Goal: Task Accomplishment & Management: Manage account settings

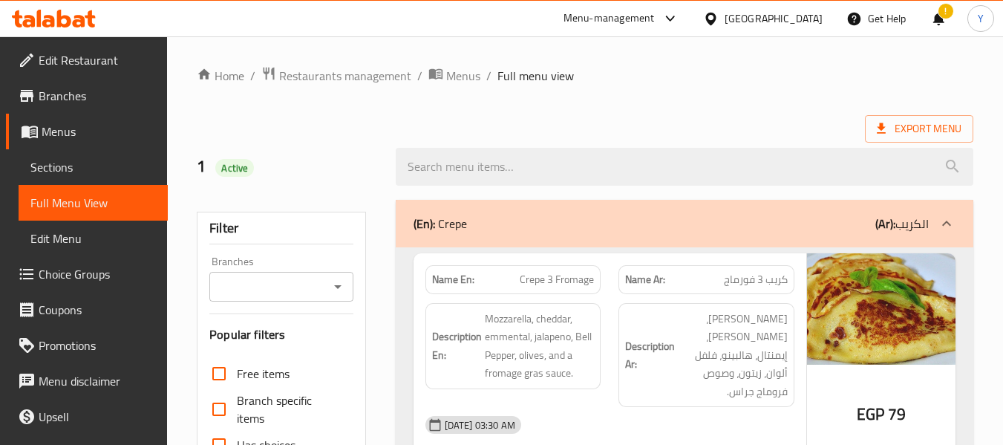
scroll to position [65870, 0]
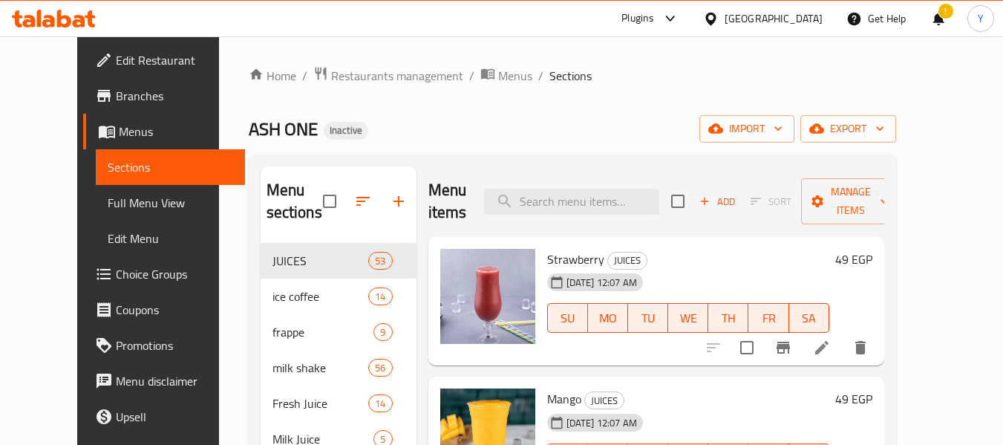
click at [537, 124] on div "ASH ONE Inactive import export" at bounding box center [572, 128] width 647 height 27
click at [671, 118] on div "ASH ONE Inactive import export" at bounding box center [572, 128] width 647 height 27
click at [659, 222] on div "Menu items Add Sort Manage items" at bounding box center [656, 201] width 456 height 71
click at [609, 176] on div "Menu items Add Sort Manage items" at bounding box center [656, 201] width 456 height 71
click at [433, 203] on h2 "Menu items" at bounding box center [447, 201] width 39 height 45
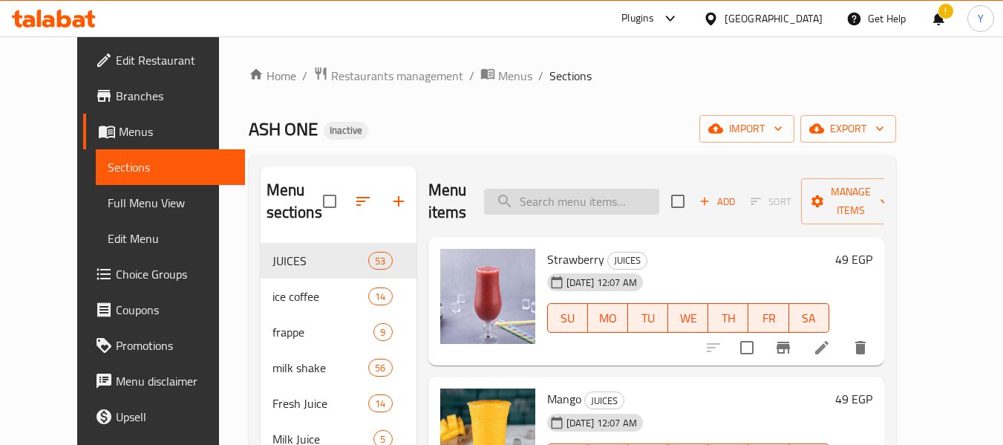
click at [574, 209] on input "search" at bounding box center [571, 202] width 175 height 26
paste input "Honey Nuts Dates"
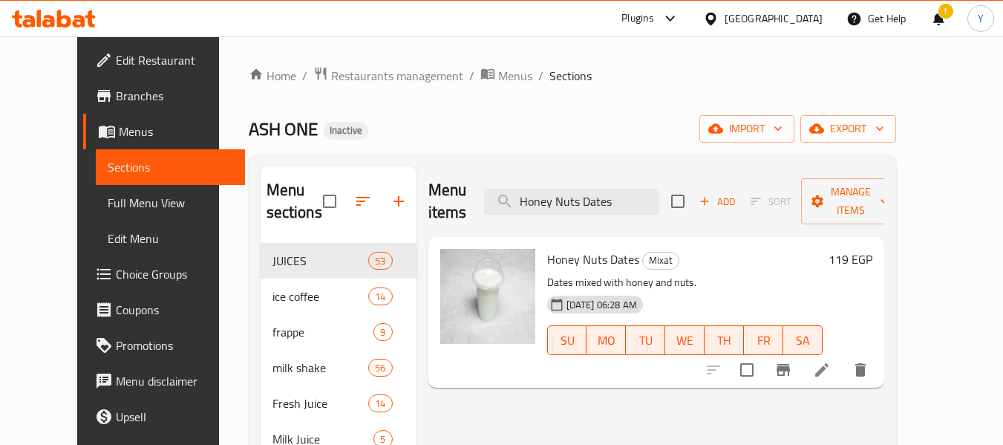
click at [428, 203] on h2 "Menu items" at bounding box center [447, 201] width 39 height 45
click at [571, 192] on input "Honey Nuts Dates" at bounding box center [571, 202] width 175 height 26
paste input "Peanut Kiwi"
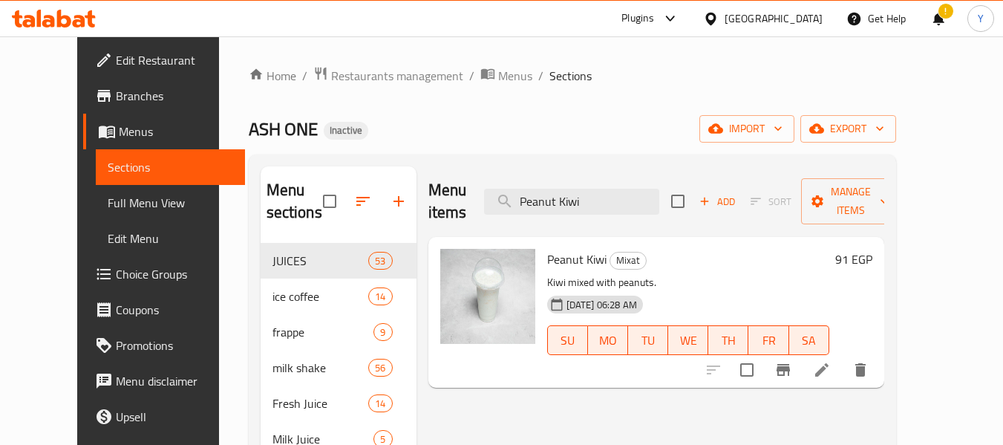
click at [428, 203] on h2 "Menu items" at bounding box center [447, 201] width 39 height 45
click at [562, 198] on input "Peanut Kiwi" at bounding box center [571, 202] width 175 height 26
paste input "Sobia Dates"
click at [562, 198] on input "Sobia Dates" at bounding box center [571, 202] width 175 height 26
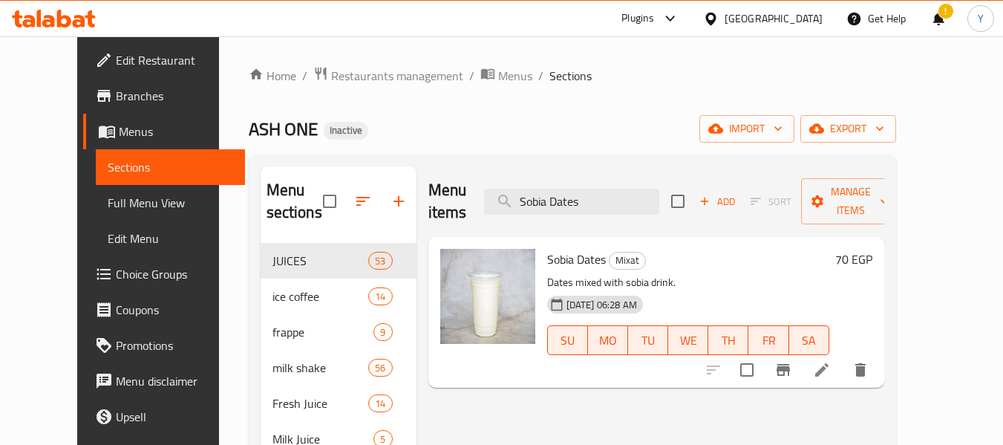
click at [428, 198] on h2 "Menu items" at bounding box center [447, 201] width 39 height 45
click at [594, 189] on input "Sobia Dates" at bounding box center [571, 202] width 175 height 26
paste input "Avocado Coconut Honey"
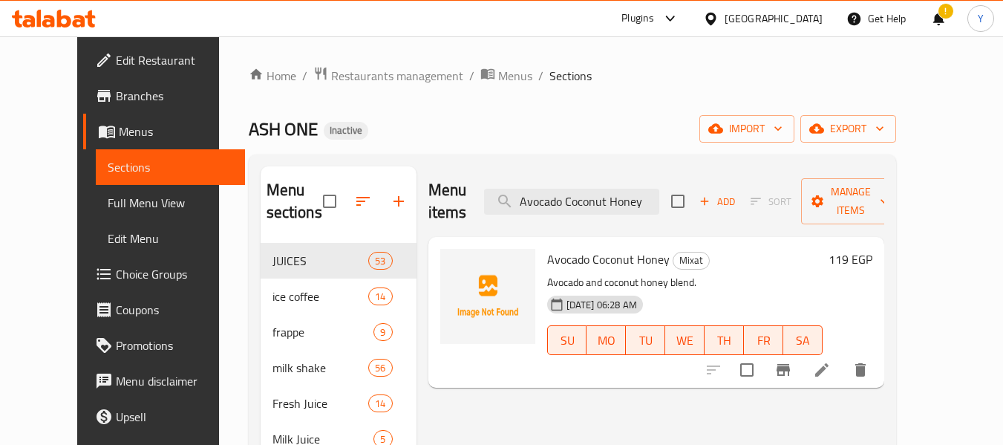
click at [428, 197] on h2 "Menu items" at bounding box center [447, 201] width 39 height 45
click at [606, 197] on input "Avocado Coconut Honey" at bounding box center [571, 202] width 175 height 26
paste input "Kiwi"
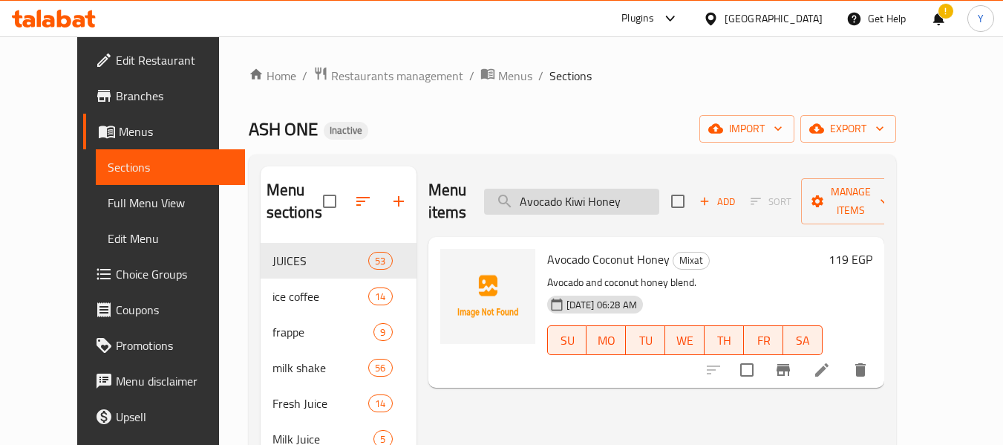
click at [606, 197] on input "Avocado Kiwi Honey" at bounding box center [571, 202] width 175 height 26
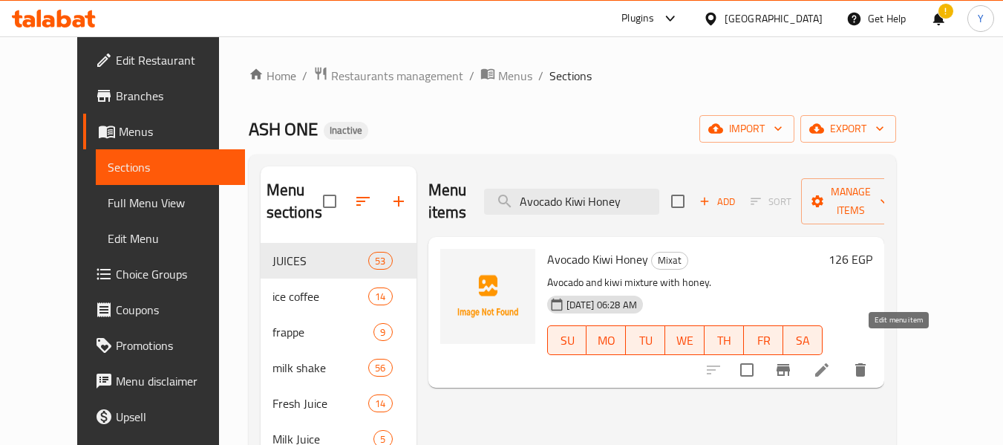
type input "Avocado Kiwi Honey"
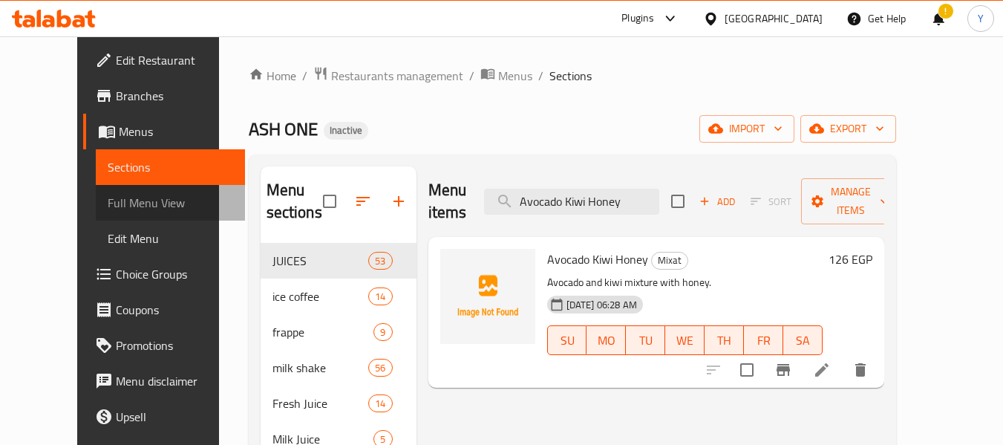
click at [117, 204] on span "Full Menu View" at bounding box center [170, 203] width 125 height 18
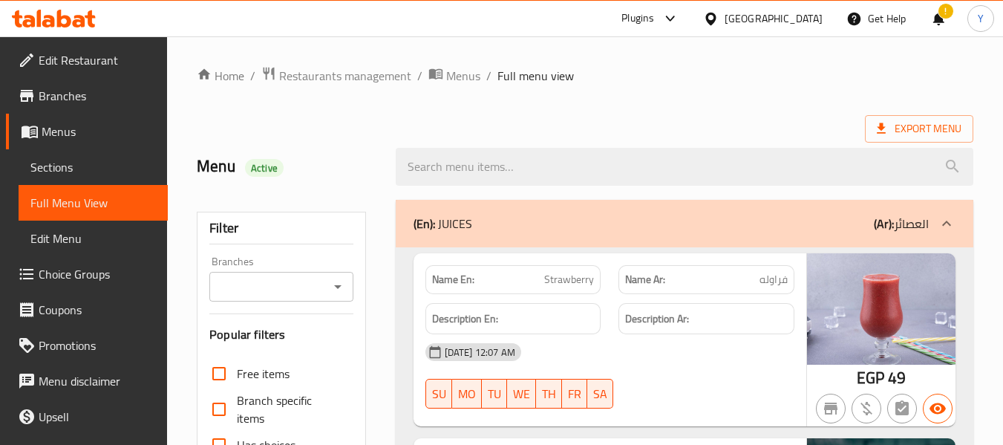
scroll to position [389, 0]
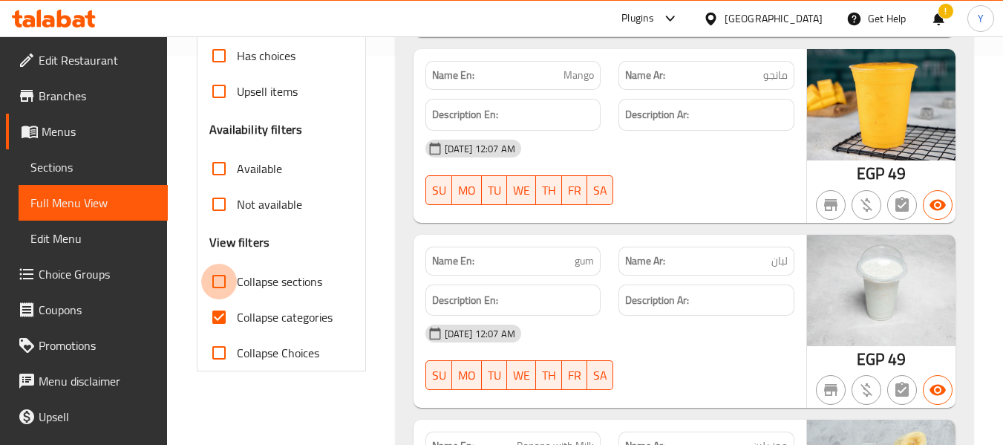
click at [220, 292] on input "Collapse sections" at bounding box center [219, 281] width 36 height 36
checkbox input "true"
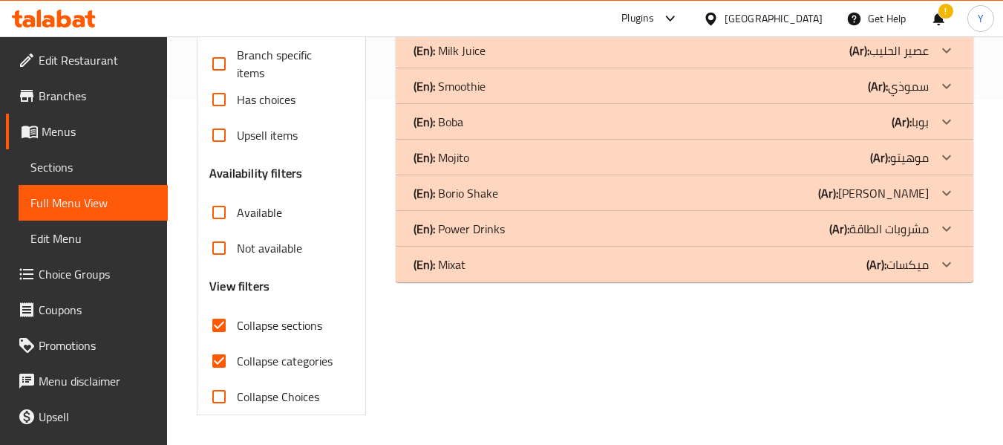
scroll to position [345, 0]
click at [214, 358] on input "Collapse categories" at bounding box center [219, 361] width 36 height 36
checkbox input "false"
click at [838, 272] on div "(En): Mixat (Ar): ميكسات" at bounding box center [670, 264] width 515 height 18
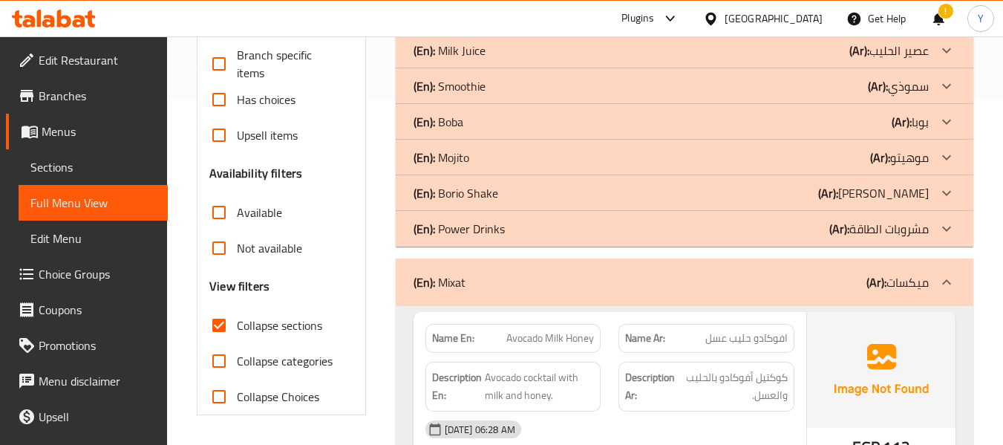
click at [835, 233] on b "(Ar):" at bounding box center [839, 228] width 20 height 22
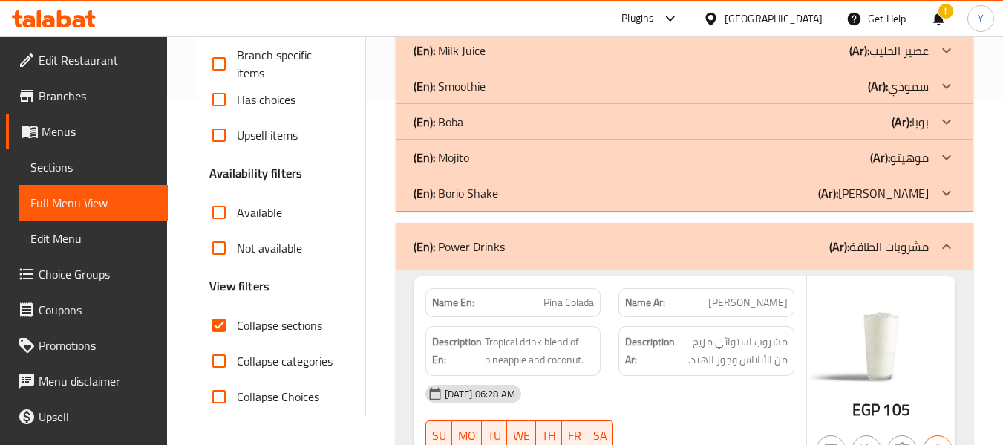
click at [819, 191] on div "(En): Borio Shake (Ar): شيك بوريو" at bounding box center [670, 193] width 515 height 18
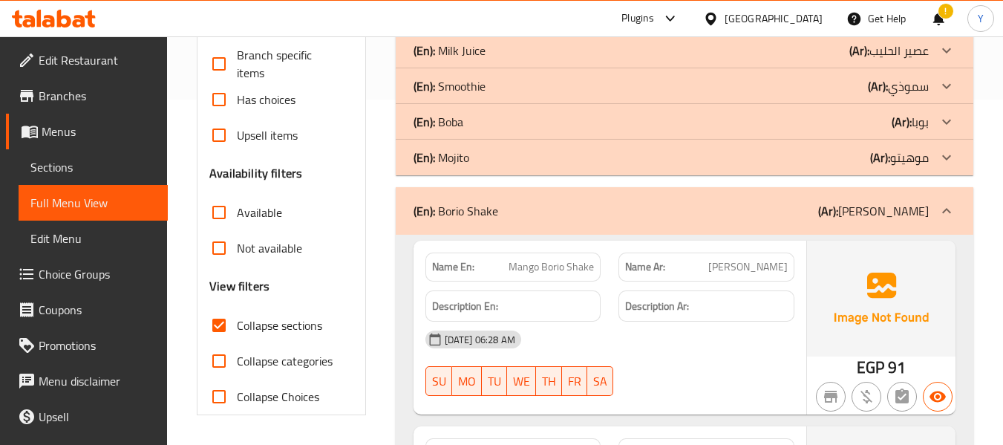
click at [813, 162] on div "(En): Mojito (Ar): موهيتو" at bounding box center [670, 157] width 515 height 18
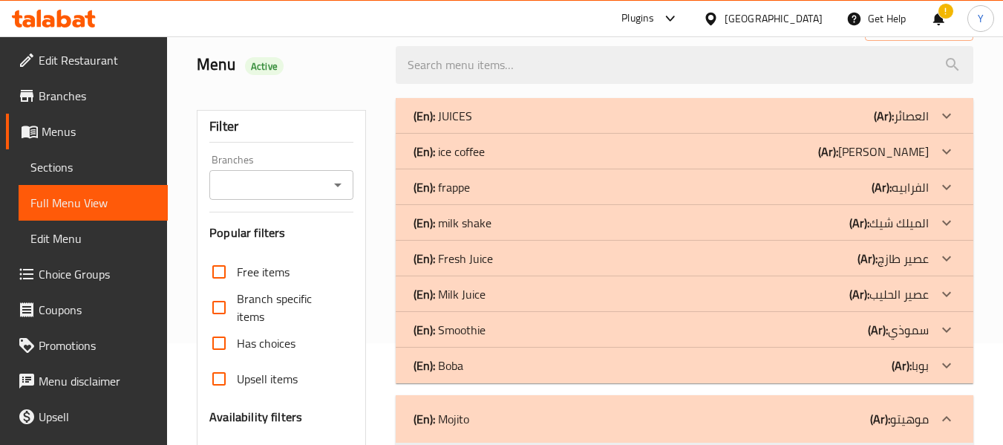
scroll to position [7294, 0]
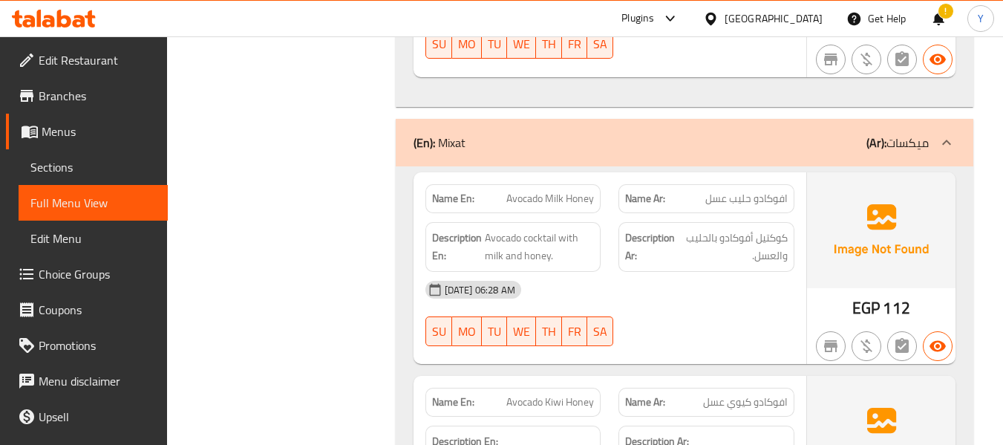
click at [629, 222] on div "Description Ar: كوكتيل أفوكادو بالحليب والعسل." at bounding box center [706, 247] width 176 height 50
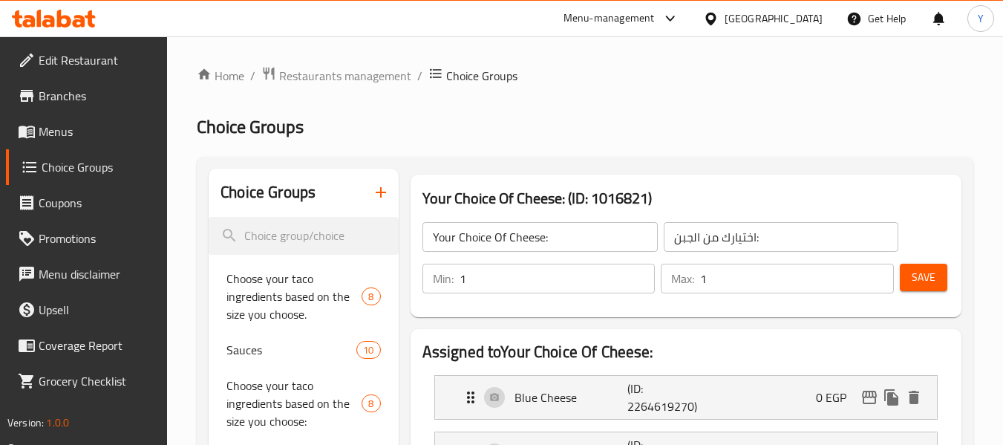
scroll to position [845, 0]
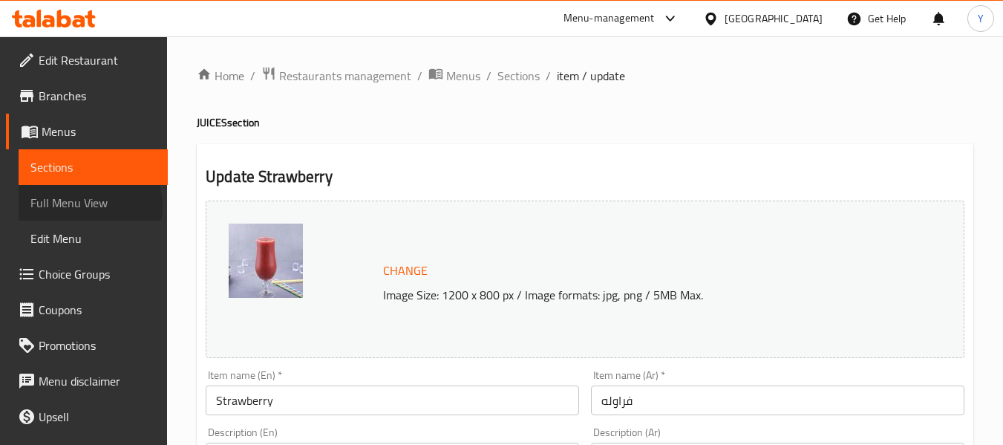
click at [88, 206] on span "Full Menu View" at bounding box center [92, 203] width 125 height 18
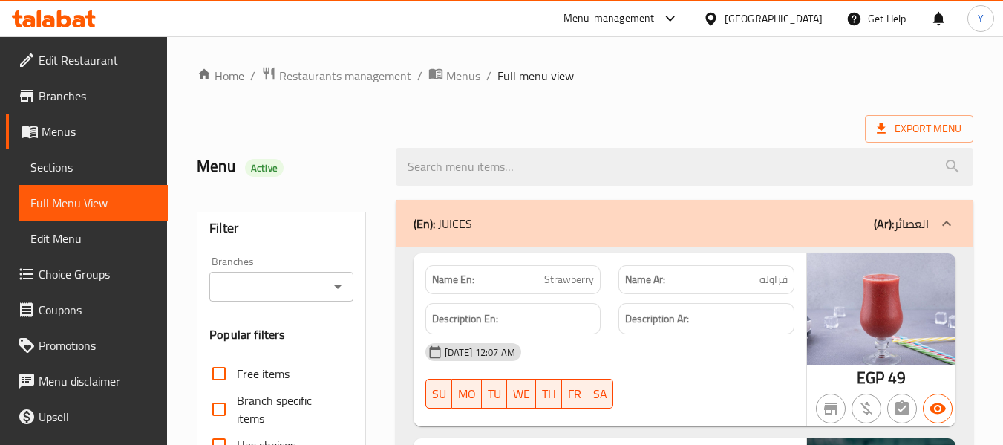
scroll to position [389, 0]
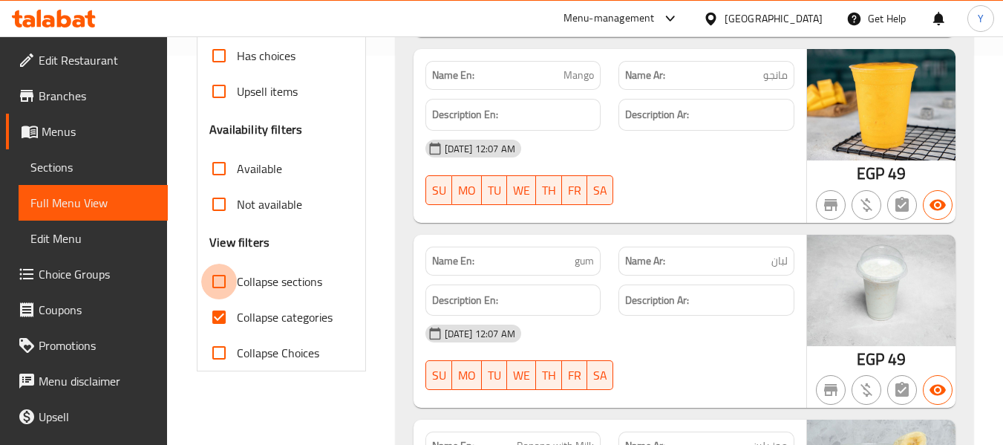
click at [226, 285] on input "Collapse sections" at bounding box center [219, 281] width 36 height 36
checkbox input "true"
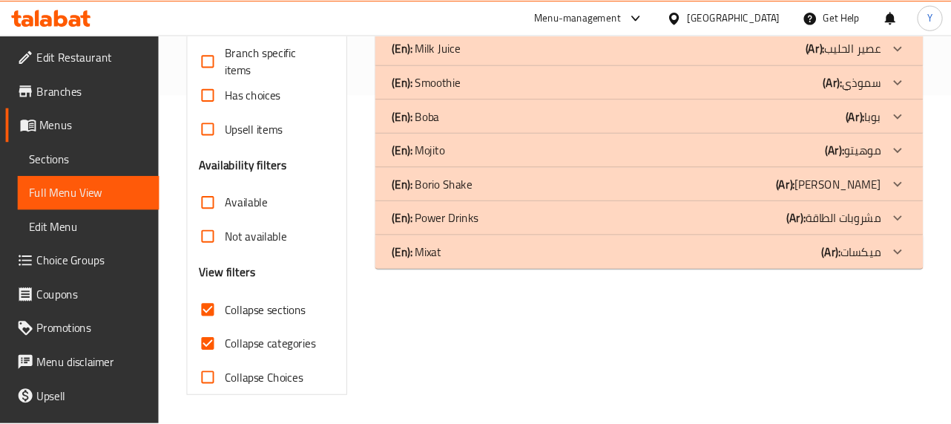
scroll to position [345, 0]
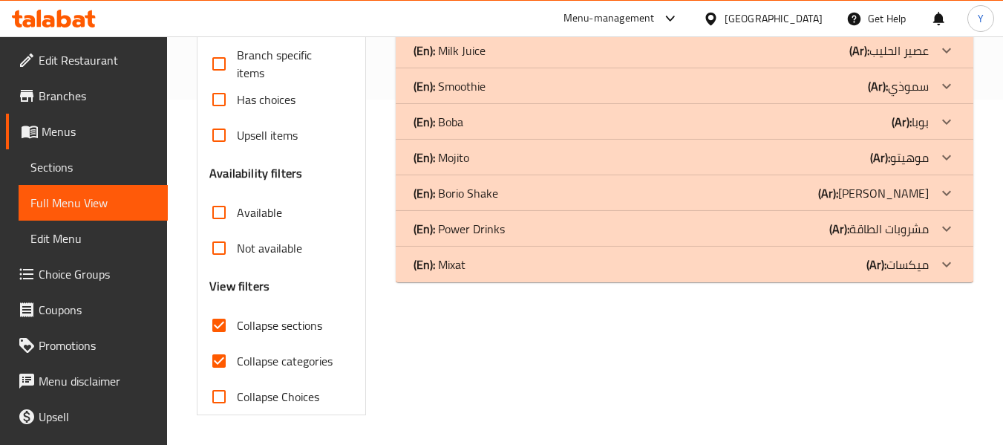
click at [925, 148] on p "(Ar): موهيتو" at bounding box center [899, 157] width 59 height 18
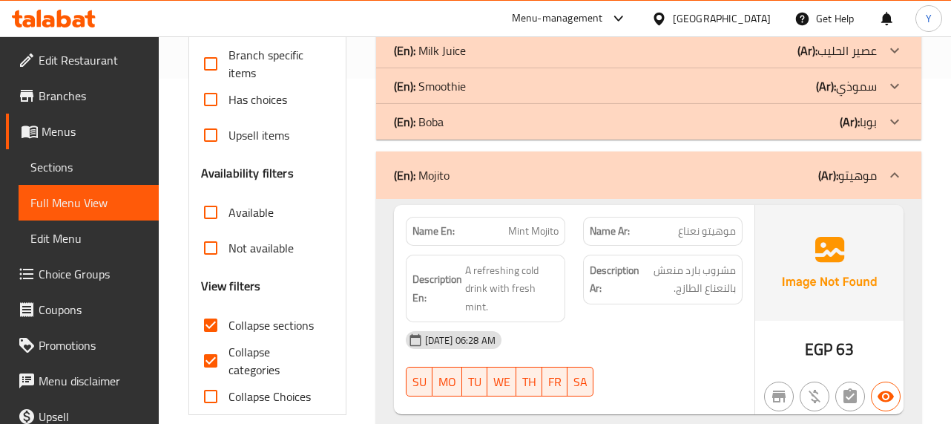
click at [607, 264] on strong "Description Ar:" at bounding box center [615, 279] width 50 height 36
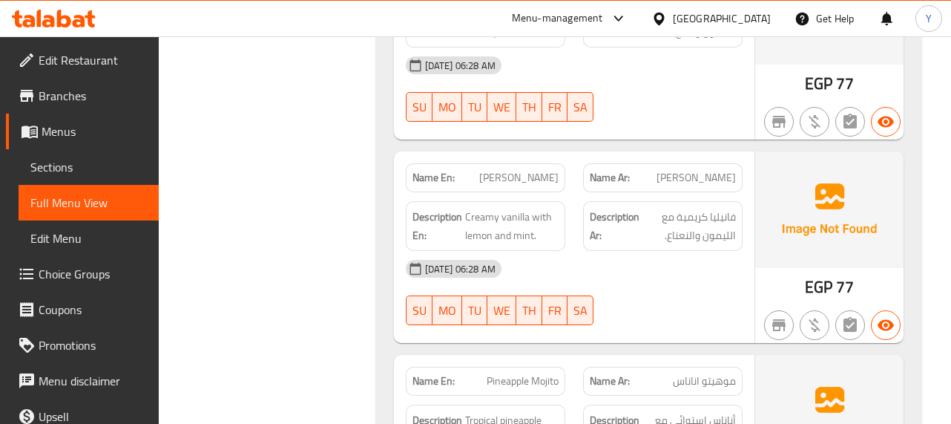
scroll to position [2631, 0]
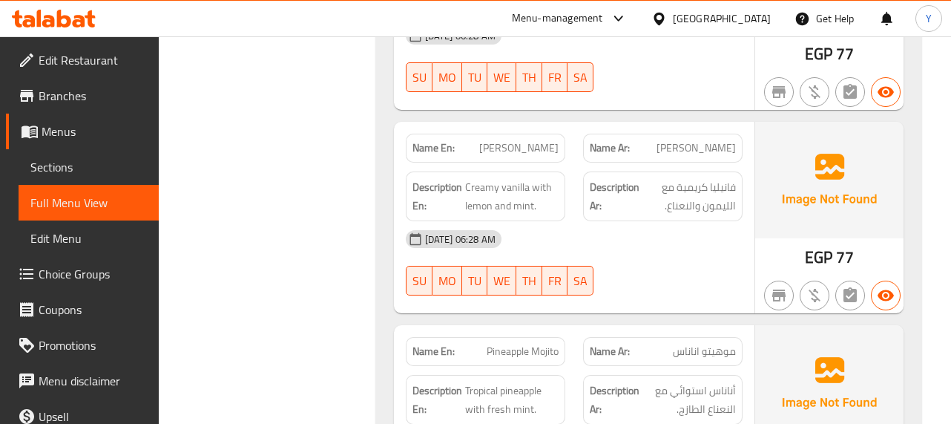
click at [687, 344] on span "موهيتو اناناس" at bounding box center [704, 352] width 63 height 16
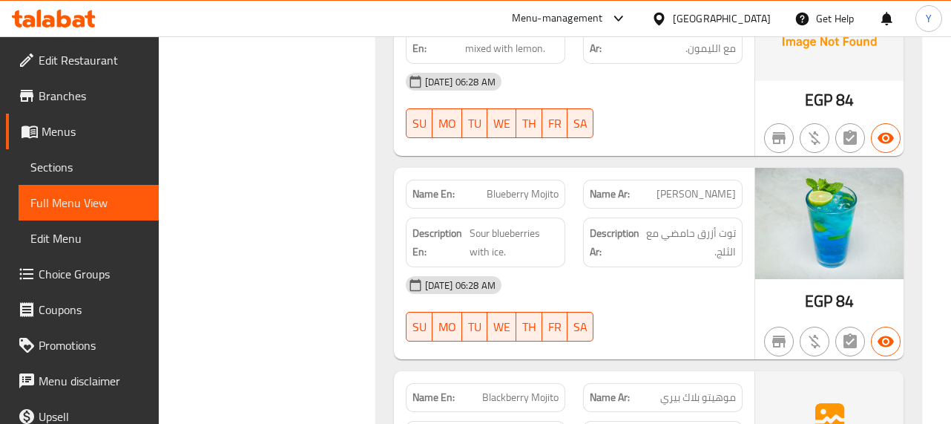
scroll to position [3225, 0]
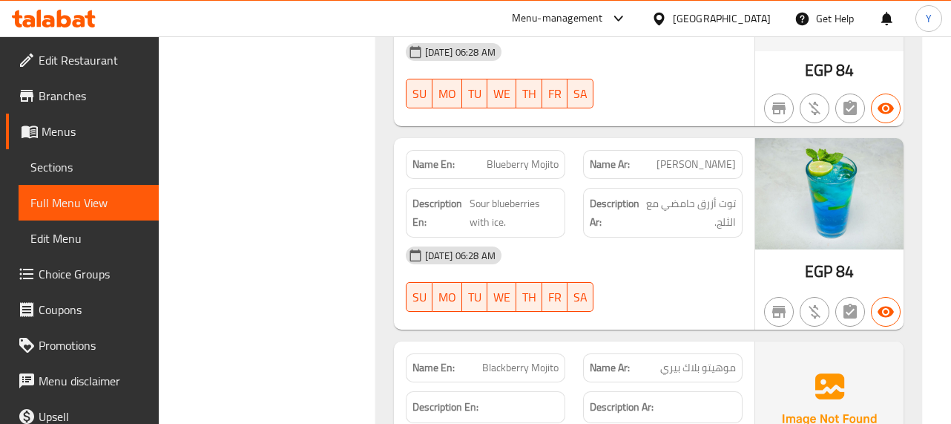
click at [692, 303] on div at bounding box center [662, 312] width 177 height 18
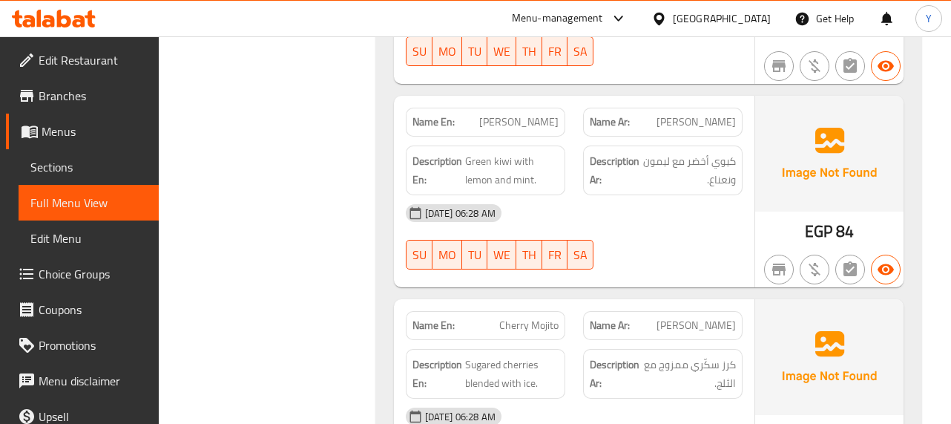
scroll to position [3907, 0]
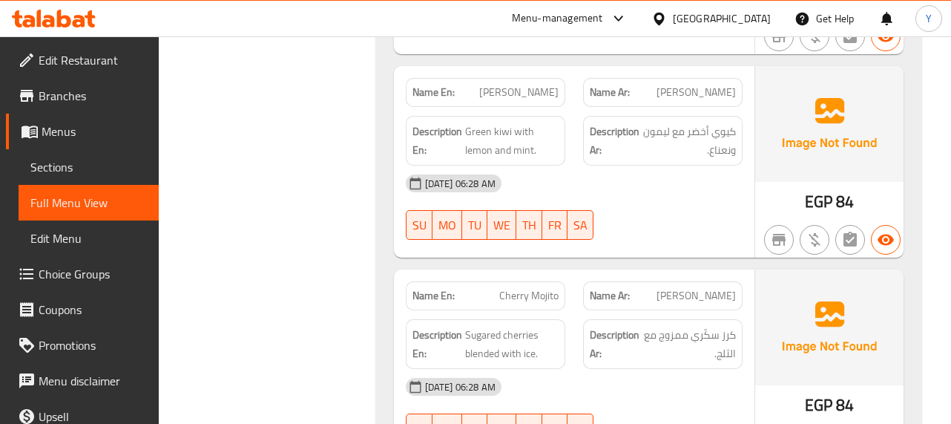
click at [718, 288] on span "موهيتو كريز" at bounding box center [696, 296] width 79 height 16
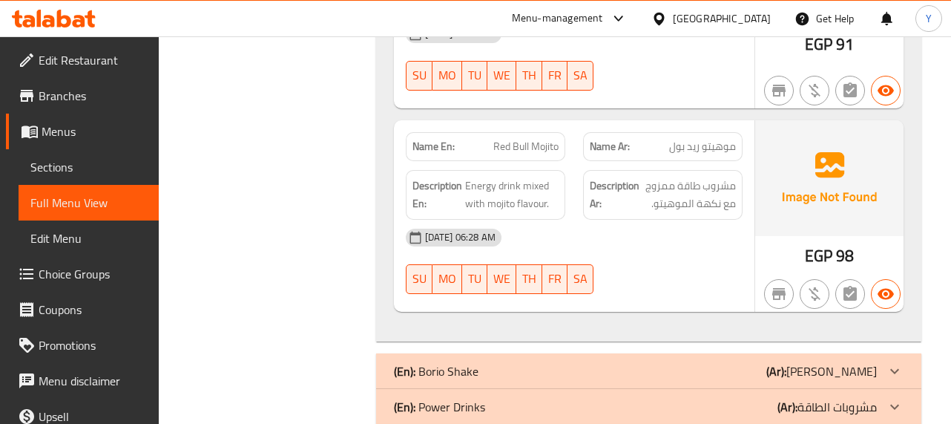
scroll to position [4900, 0]
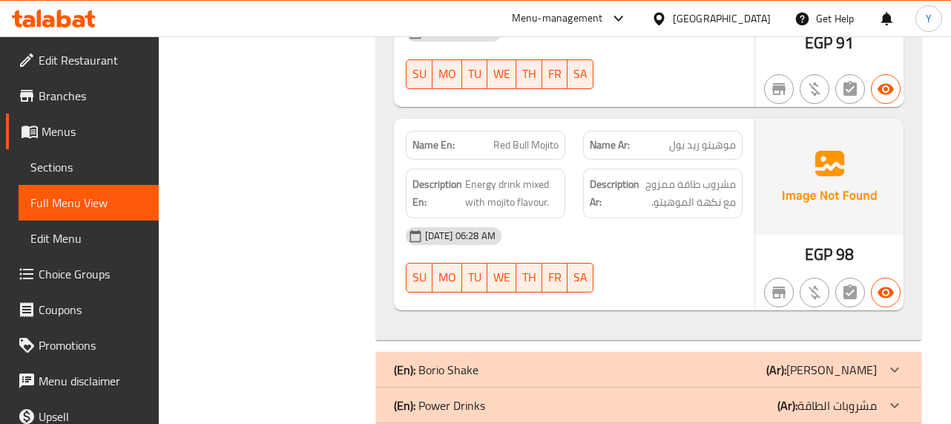
click at [827, 361] on p "(Ar): شيك بوريو" at bounding box center [822, 370] width 111 height 18
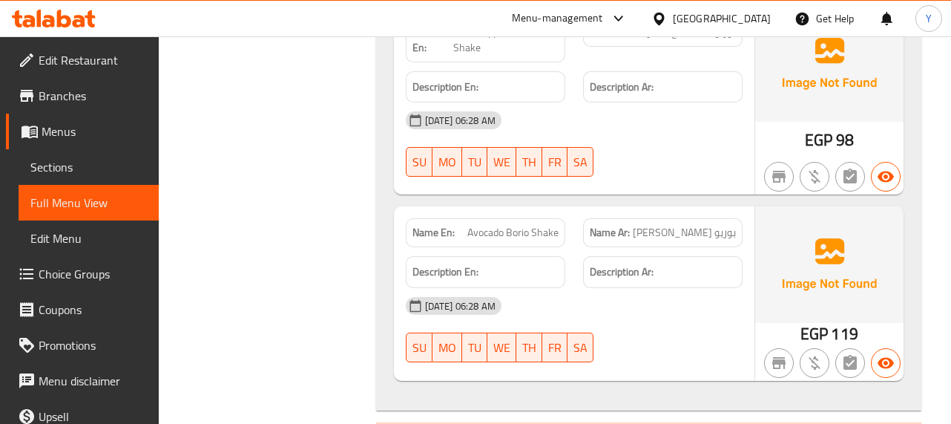
scroll to position [6464, 0]
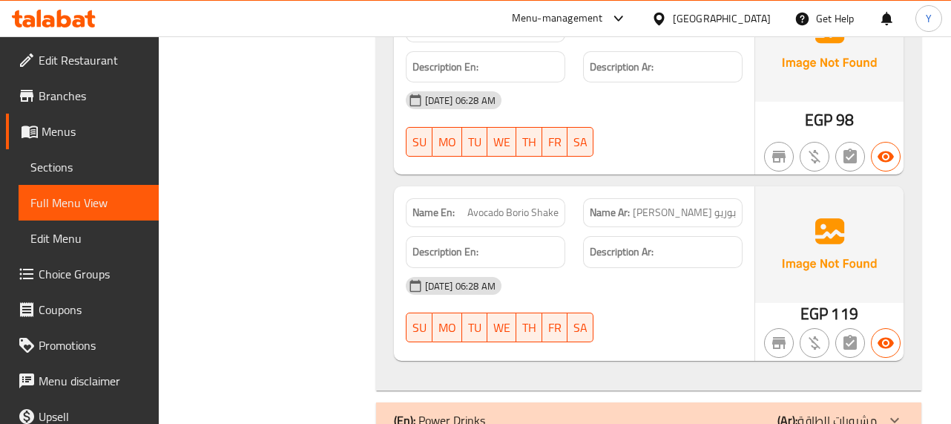
click at [776, 411] on div "(En): Power Drinks (Ar): مشروبات الطاقة" at bounding box center [635, 420] width 483 height 18
click at [687, 268] on div "29-08-2025 06:28 AM SU MO TU WE TH FR SA" at bounding box center [574, 309] width 355 height 83
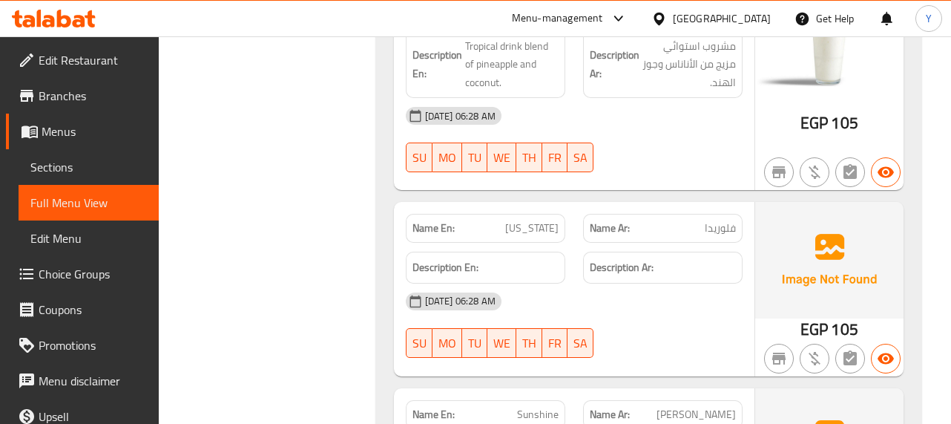
scroll to position [7105, 0]
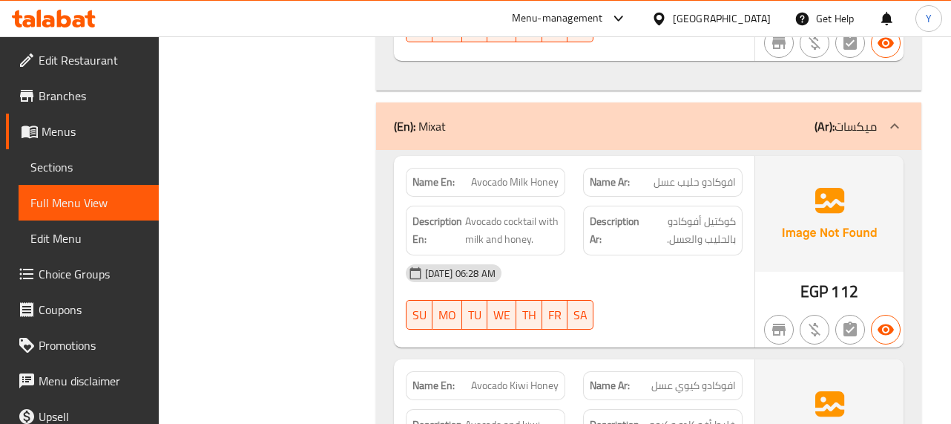
click at [617, 255] on div "29-08-2025 06:28 AM SU MO TU WE TH FR SA" at bounding box center [574, 296] width 355 height 83
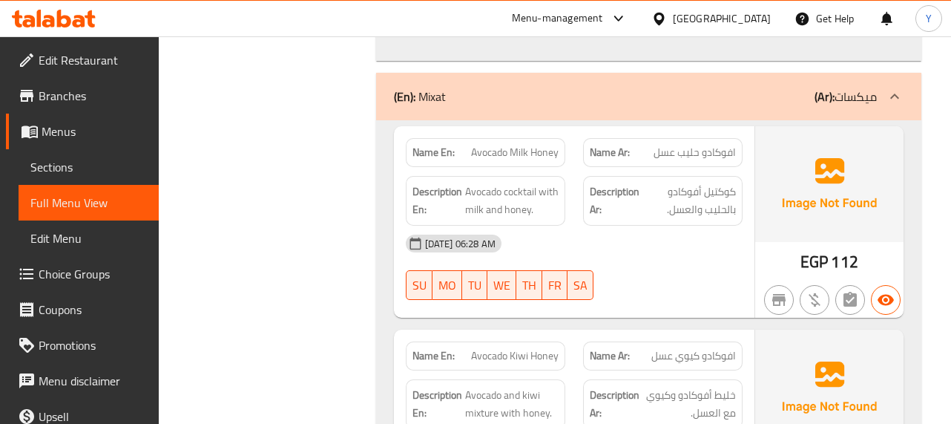
click at [506, 348] on span "Avocado Kiwi Honey" at bounding box center [515, 356] width 88 height 16
copy span "Avocado Kiwi Honey"
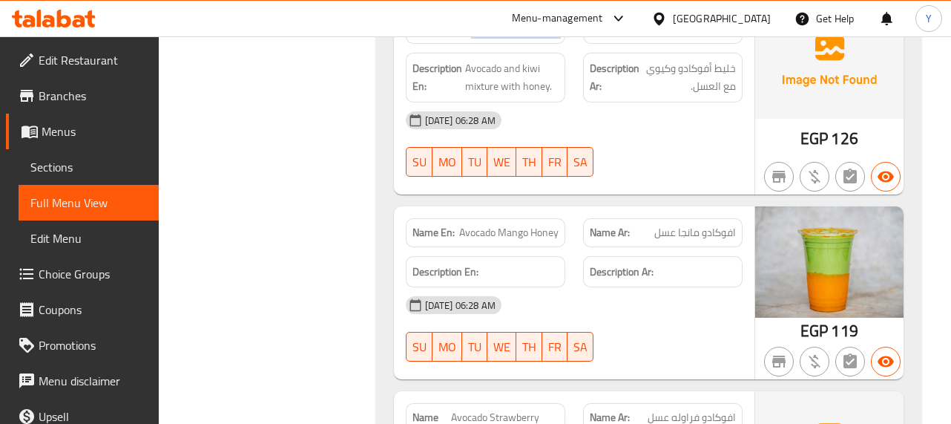
scroll to position [7826, 0]
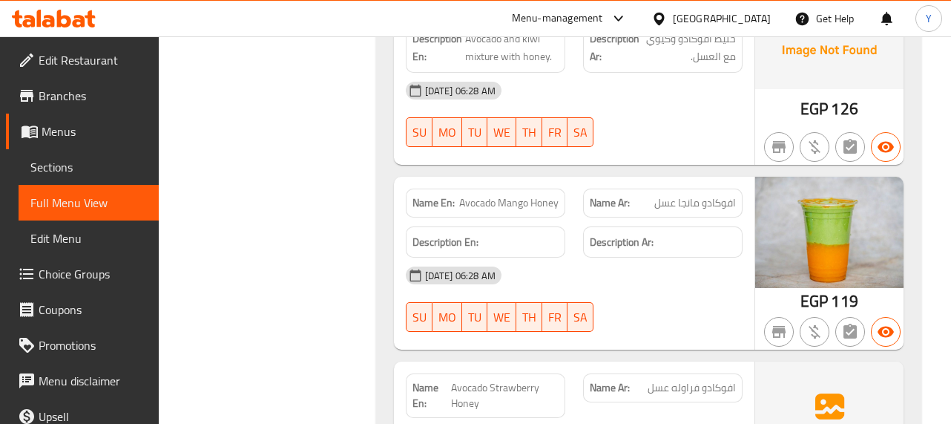
click at [753, 230] on div "Name En: Avocado Mango Honey Name Ar: افوكادو مانجا عسل Description En: Descrip…" at bounding box center [574, 264] width 361 height 174
click at [599, 258] on div "29-08-2025 06:28 AM" at bounding box center [574, 276] width 355 height 36
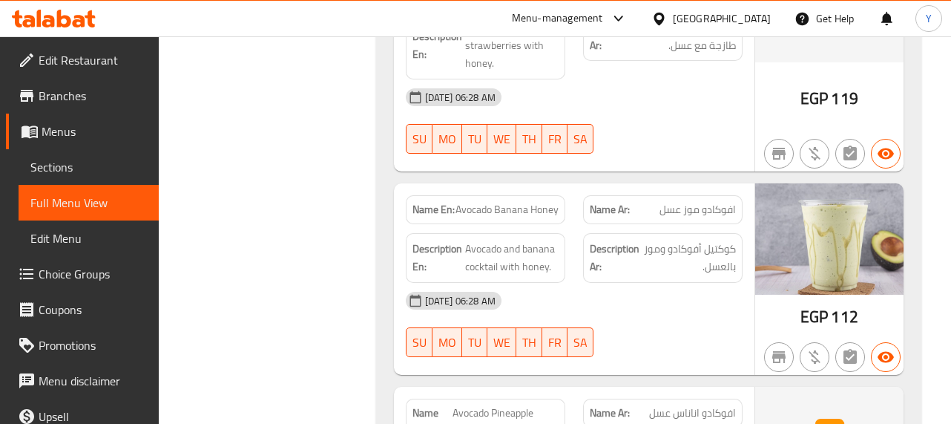
scroll to position [8271, 0]
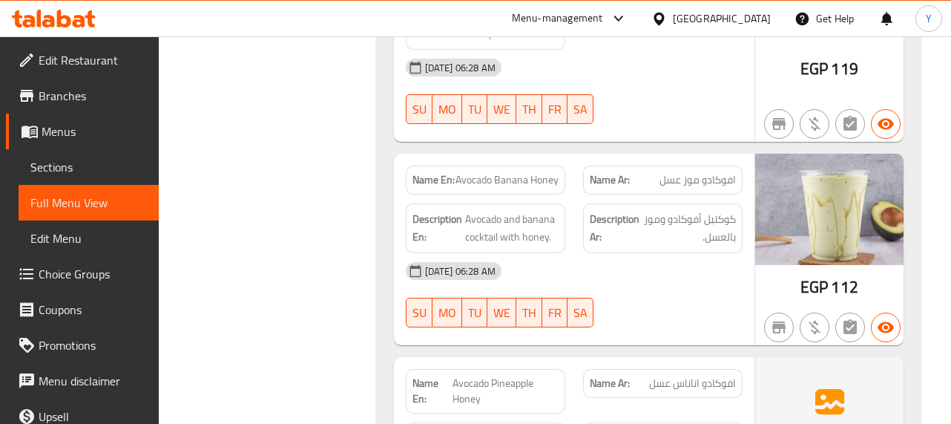
click at [674, 253] on div "29-08-2025 06:28 AM SU MO TU WE TH FR SA" at bounding box center [574, 294] width 355 height 83
click at [625, 253] on div "29-08-2025 06:28 AM" at bounding box center [574, 271] width 355 height 36
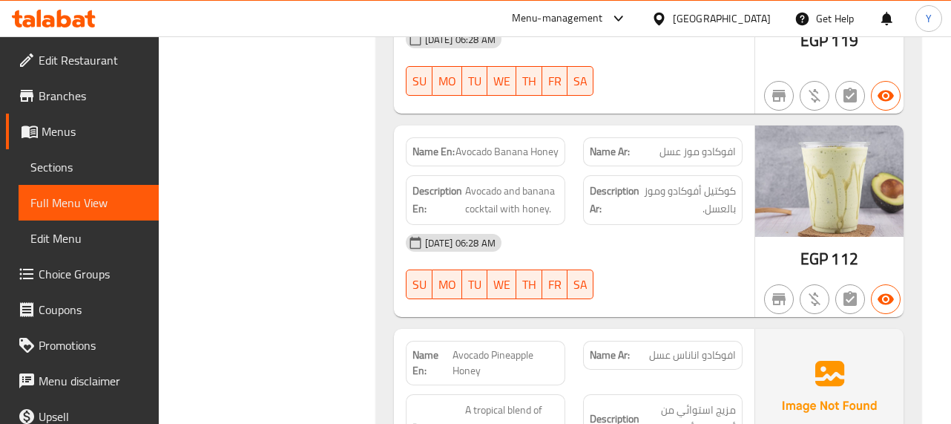
scroll to position [8301, 0]
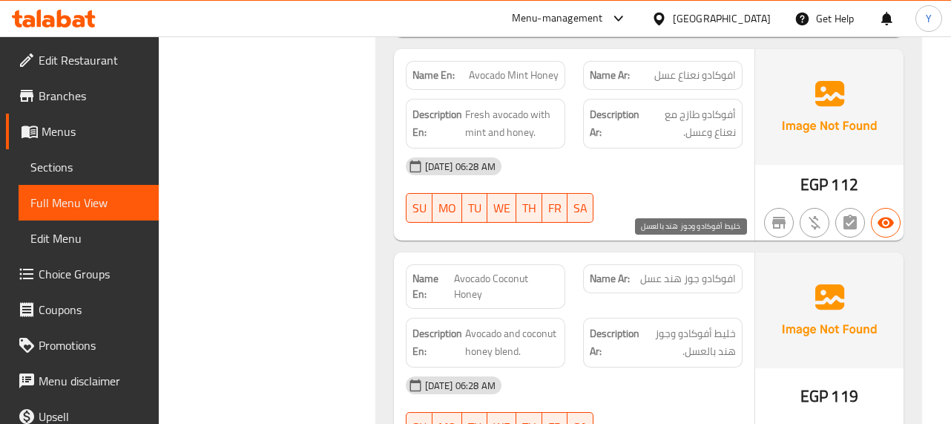
scroll to position [8835, 0]
click at [476, 263] on div "Name En: Avocado Coconut Honey" at bounding box center [486, 285] width 160 height 45
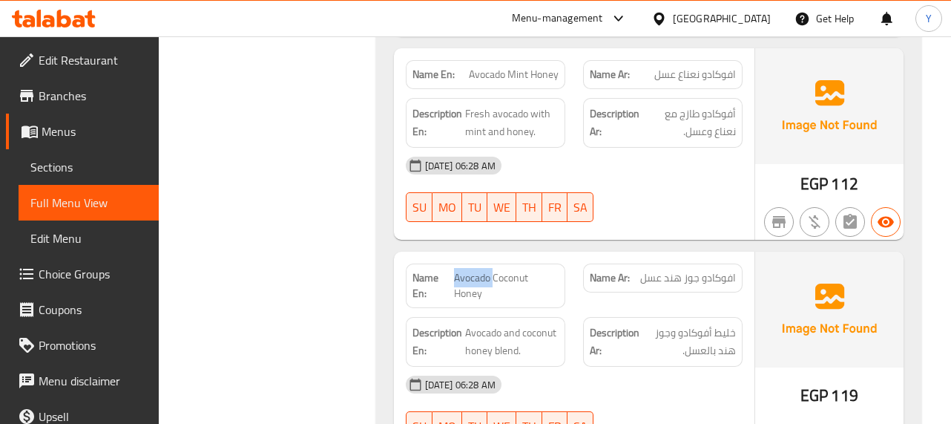
click at [476, 263] on div "Name En: Avocado Coconut Honey" at bounding box center [486, 285] width 160 height 45
copy span "Avocado Coconut Honey"
click at [735, 270] on span "افوكادو جوز هند عسل" at bounding box center [688, 278] width 96 height 16
click at [747, 367] on div "29-08-2025 06:28 AM SU MO TU WE TH FR SA" at bounding box center [574, 408] width 355 height 83
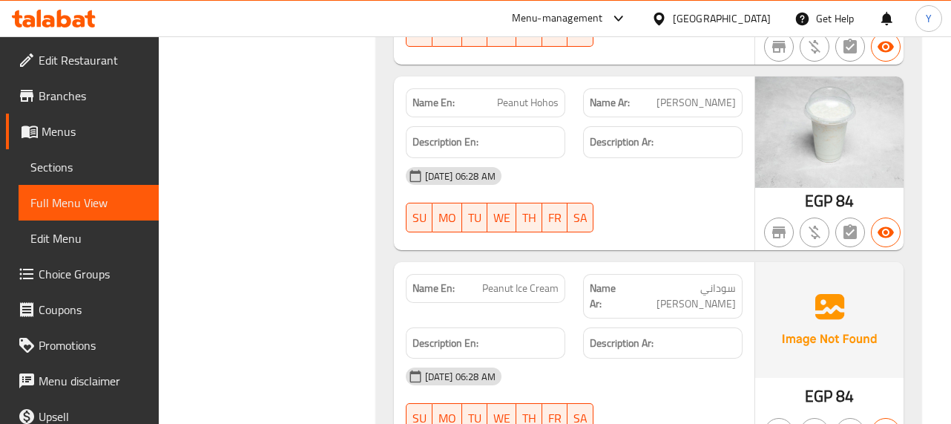
scroll to position [12071, 0]
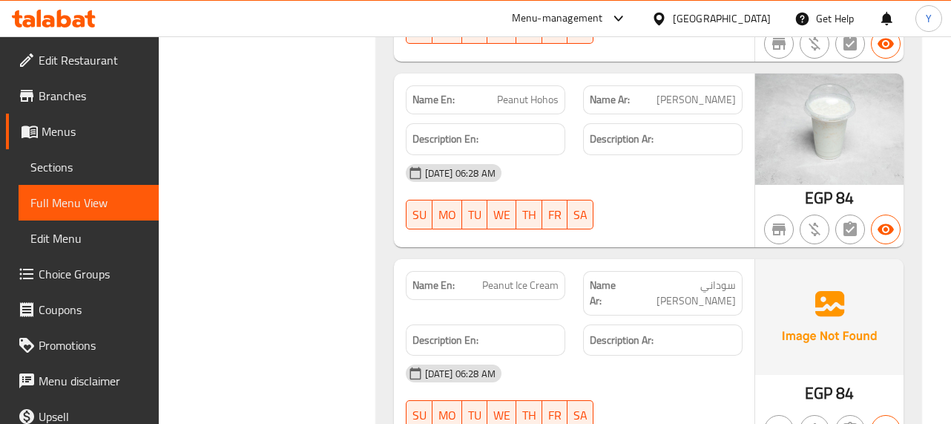
click at [742, 355] on div "29-08-2025 06:28 AM" at bounding box center [574, 373] width 355 height 36
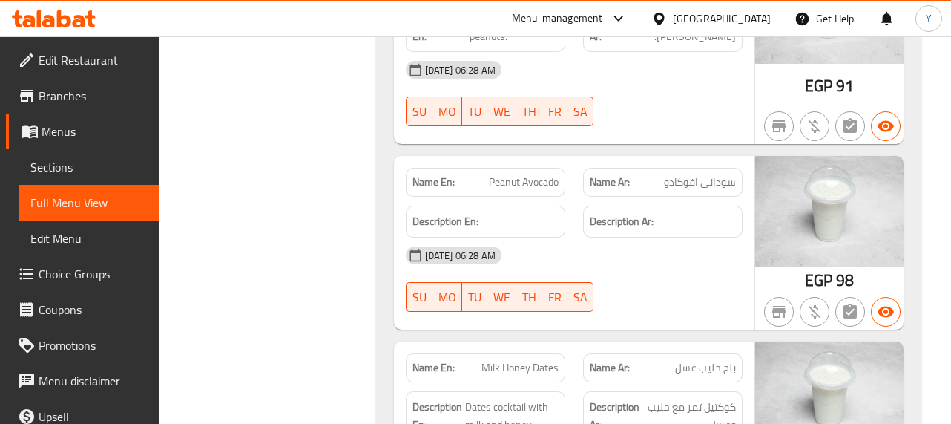
scroll to position [12784, 0]
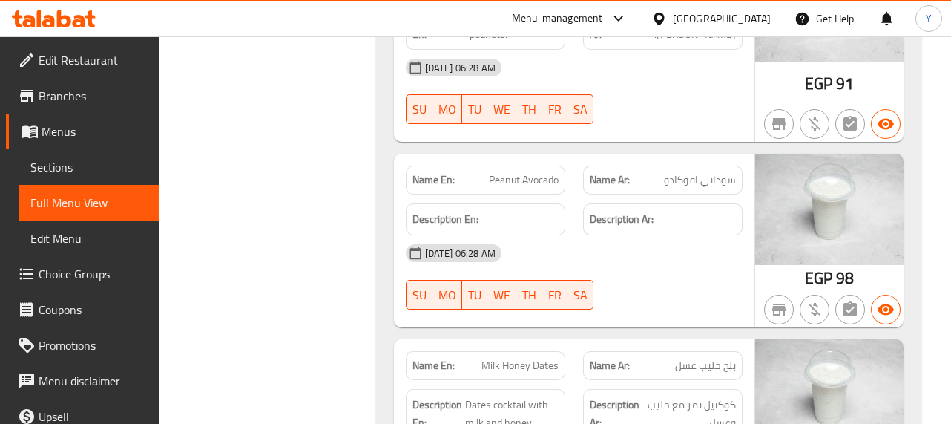
click at [603, 210] on strong "Description Ar:" at bounding box center [622, 219] width 64 height 19
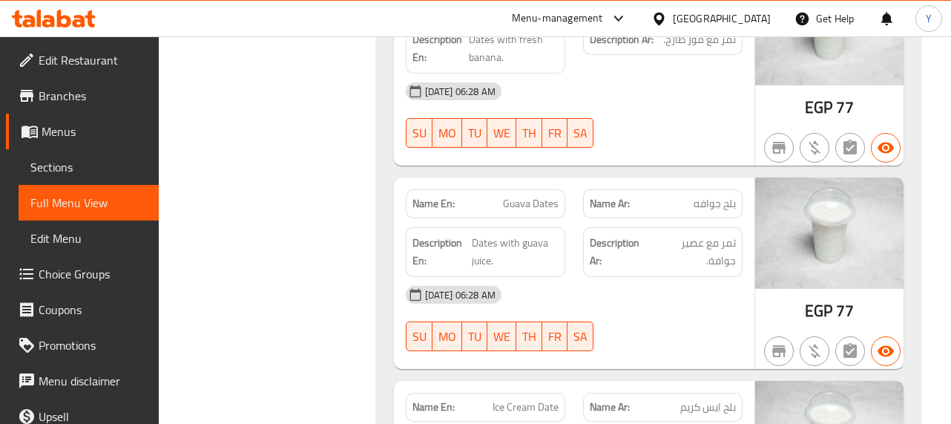
scroll to position [13526, 0]
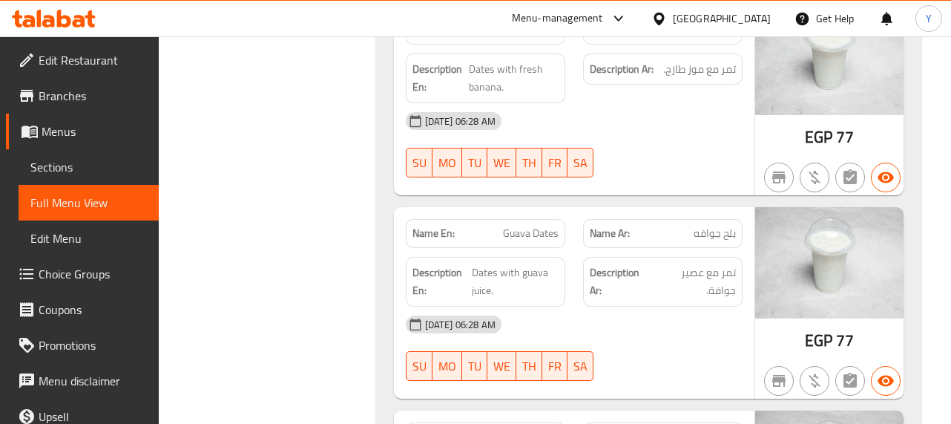
click at [523, 226] on span "Guava Dates" at bounding box center [531, 234] width 56 height 16
copy span "Guava Dates"
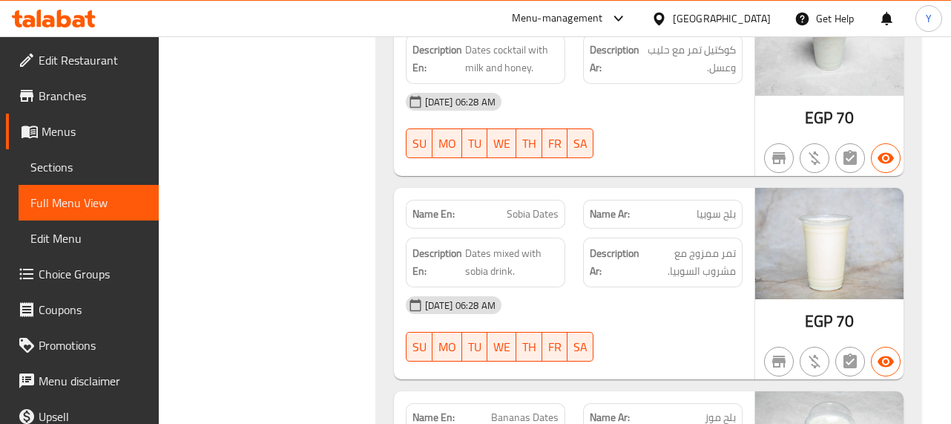
scroll to position [13110, 0]
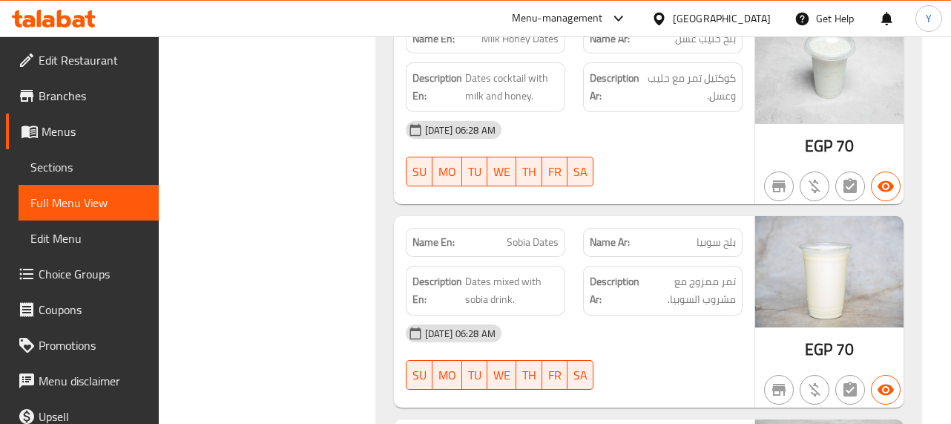
click at [523, 235] on span "Sobia Dates" at bounding box center [533, 243] width 52 height 16
copy span "Sobia Dates"
click at [742, 315] on div "29-08-2025 06:28 AM" at bounding box center [574, 333] width 355 height 36
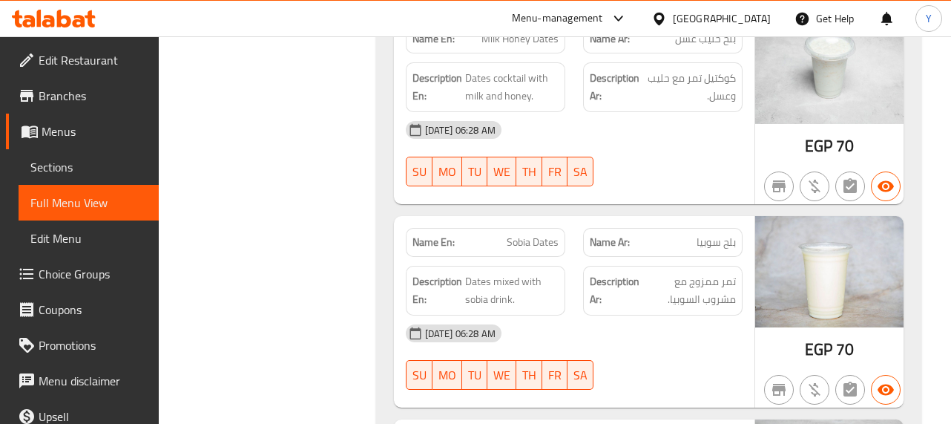
click at [675, 315] on div "29-08-2025 06:28 AM" at bounding box center [574, 333] width 355 height 36
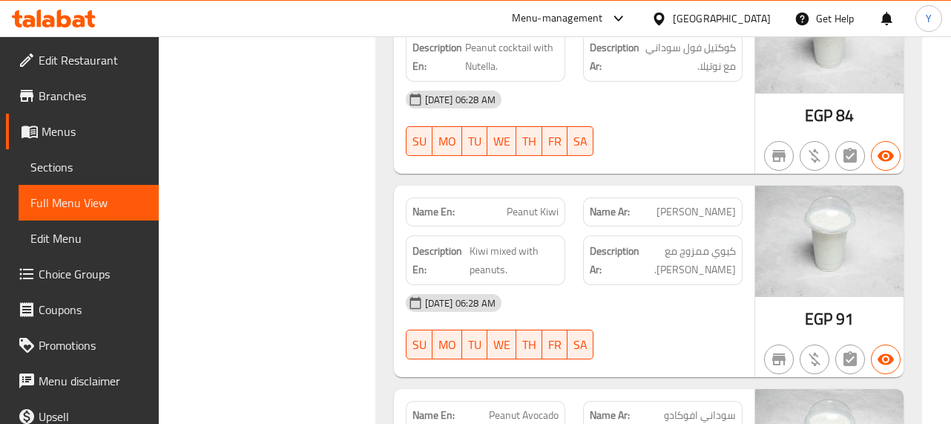
scroll to position [12546, 0]
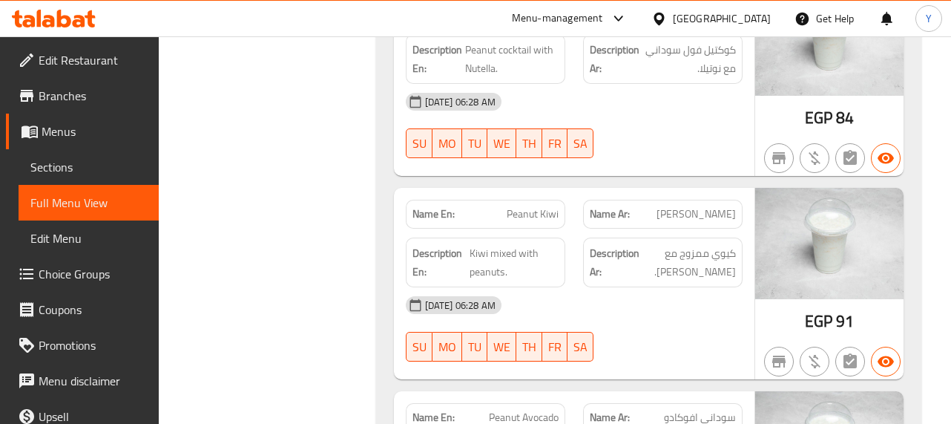
click at [538, 206] on span "Peanut Kiwi" at bounding box center [533, 214] width 52 height 16
copy span "Peanut Kiwi"
click at [640, 287] on div "29-08-2025 06:28 AM SU MO TU WE TH FR SA" at bounding box center [574, 328] width 355 height 83
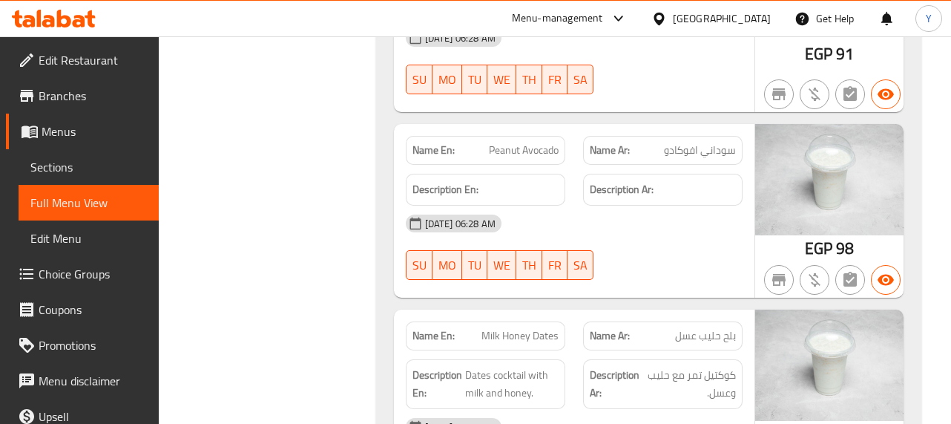
scroll to position [12843, 0]
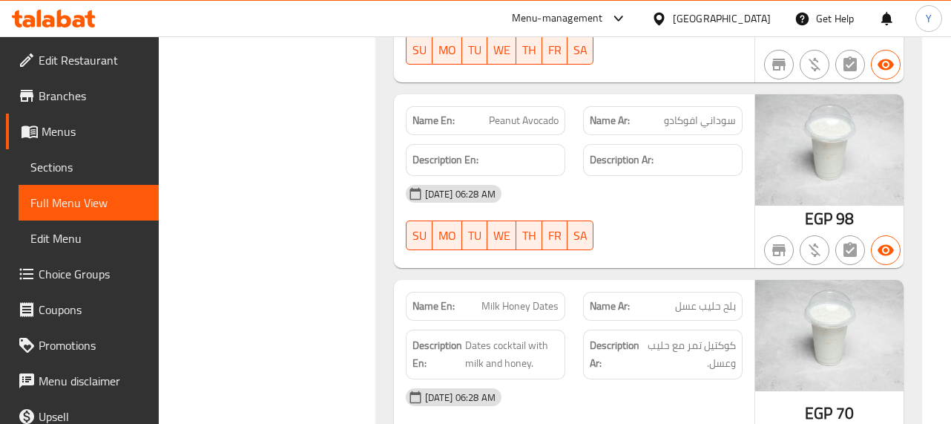
click at [584, 330] on div "Description Ar: كوكتيل تمر مع حليب وعسل." at bounding box center [663, 355] width 160 height 50
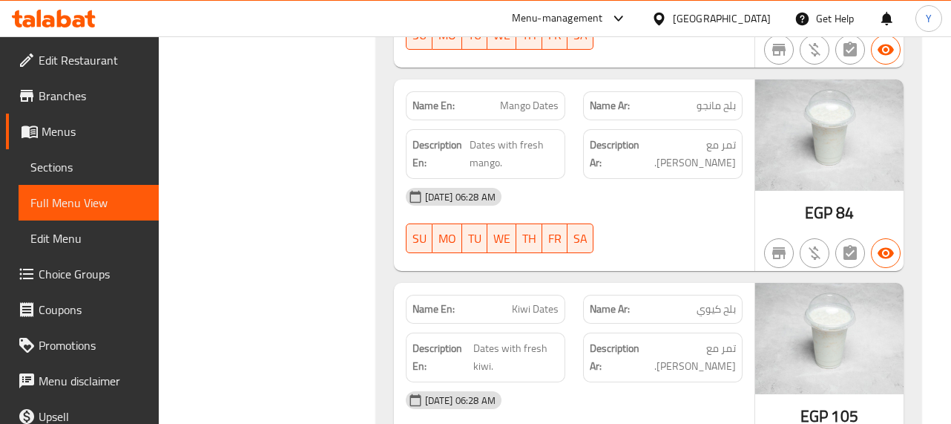
scroll to position [14031, 0]
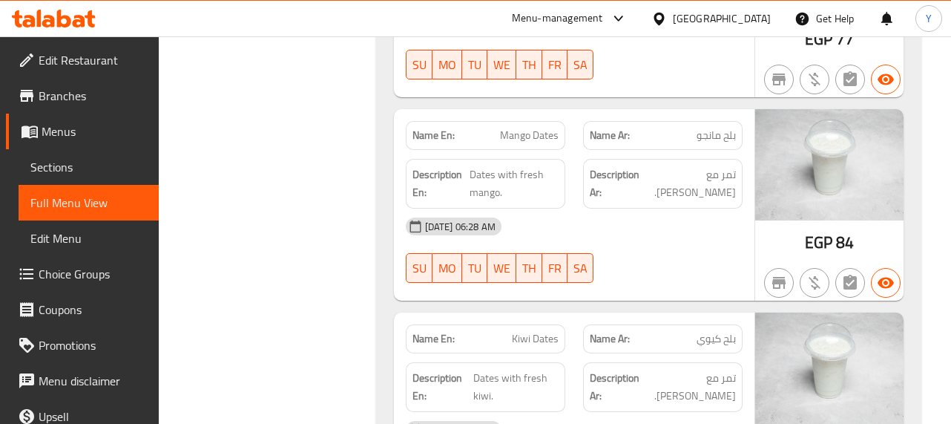
click at [694, 412] on div "29-08-2025 06:28 AM" at bounding box center [574, 430] width 355 height 36
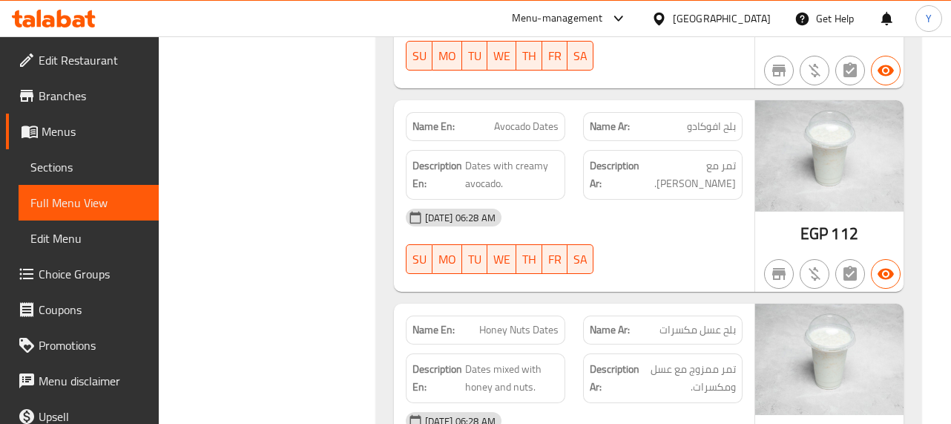
scroll to position [14467, 0]
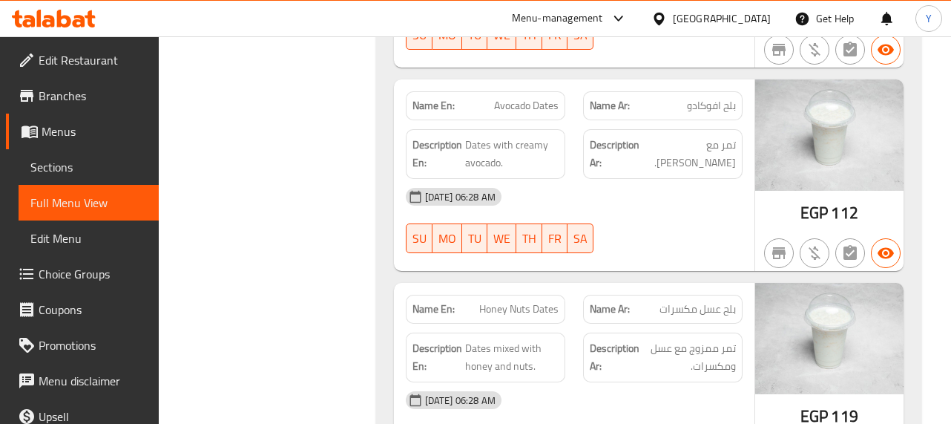
click at [534, 301] on span "Honey Nuts Dates" at bounding box center [518, 309] width 79 height 16
copy span "Honey Nuts Dates"
click at [638, 179] on div "29-08-2025 06:28 AM SU MO TU WE TH FR SA" at bounding box center [574, 220] width 355 height 83
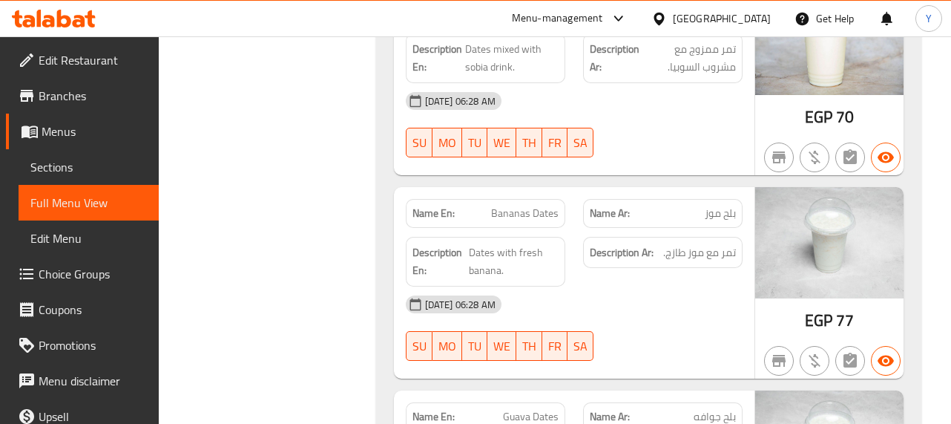
scroll to position [13314, 0]
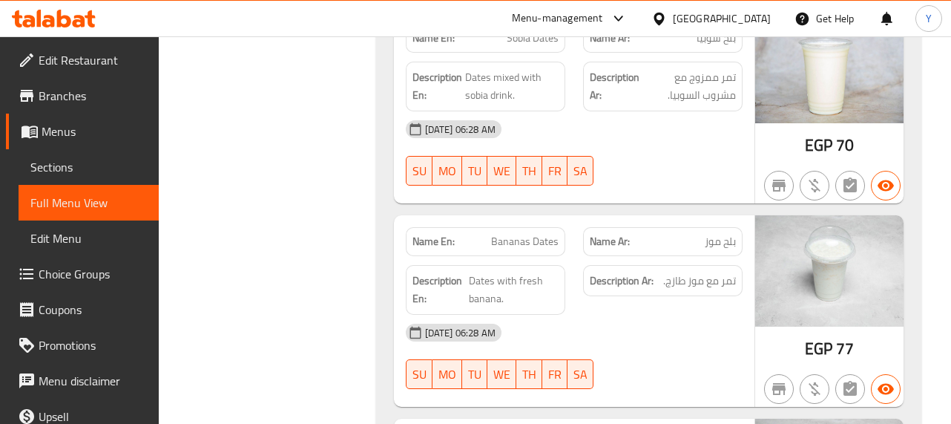
click at [796, 244] on div "EGP 77" at bounding box center [830, 310] width 148 height 191
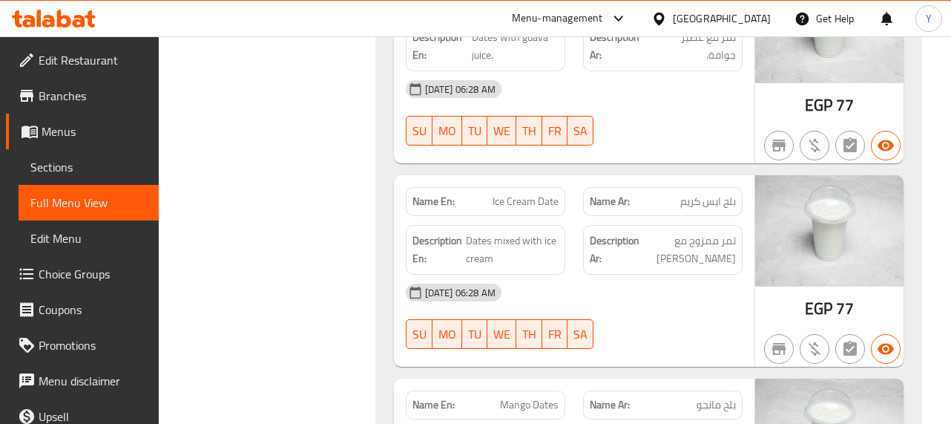
scroll to position [14467, 0]
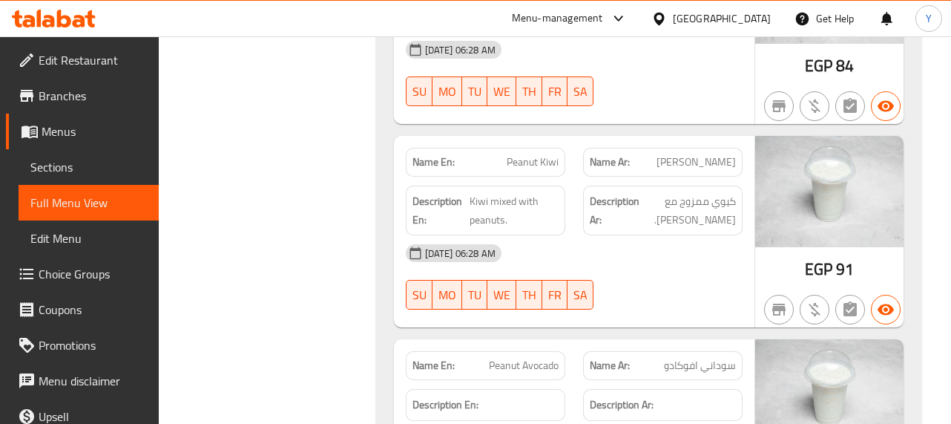
scroll to position [12597, 0]
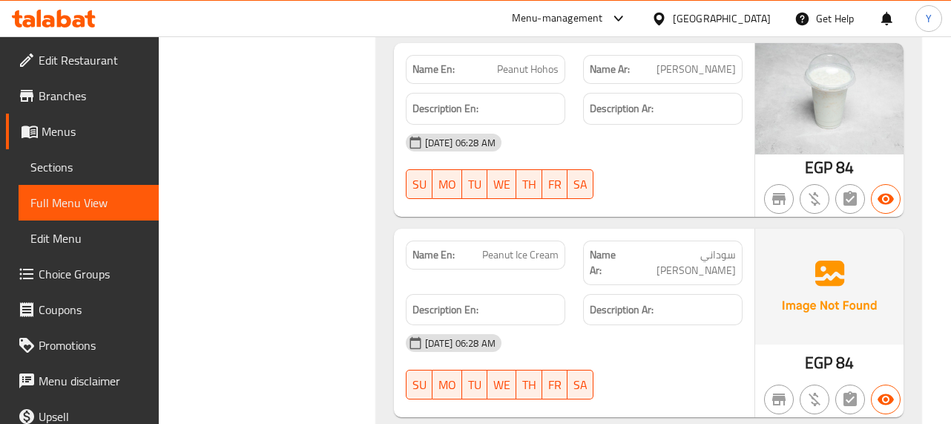
scroll to position [12062, 0]
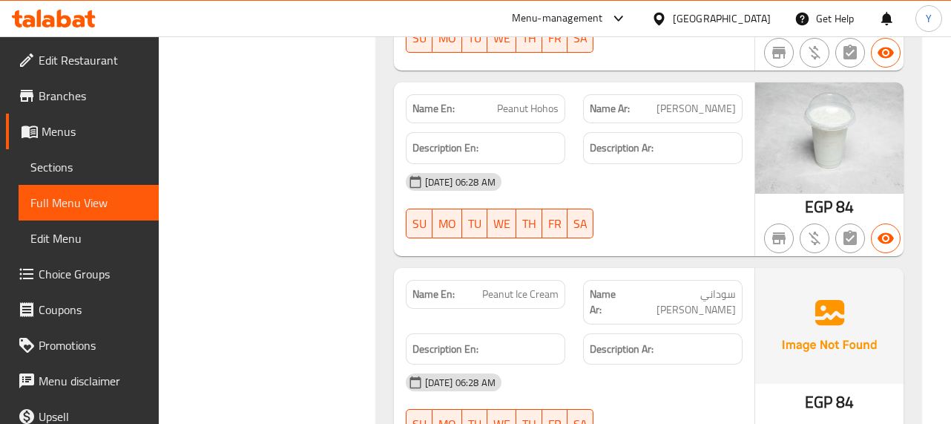
click at [559, 333] on div "Description En:" at bounding box center [486, 349] width 160 height 32
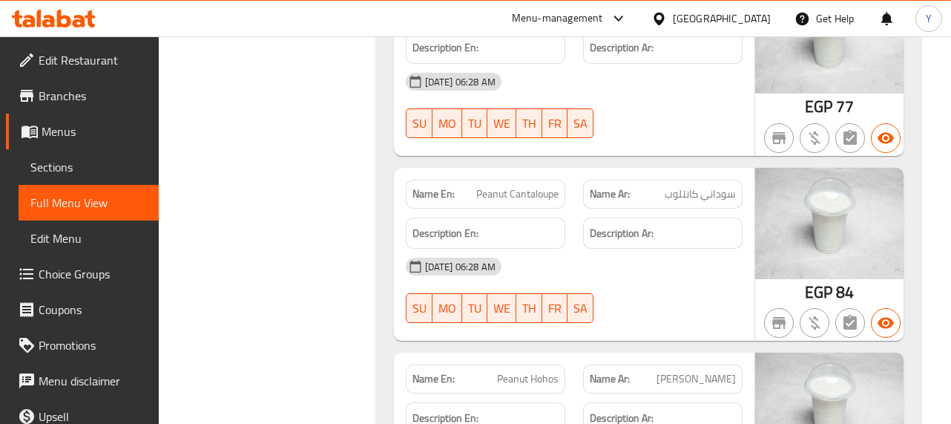
scroll to position [11765, 0]
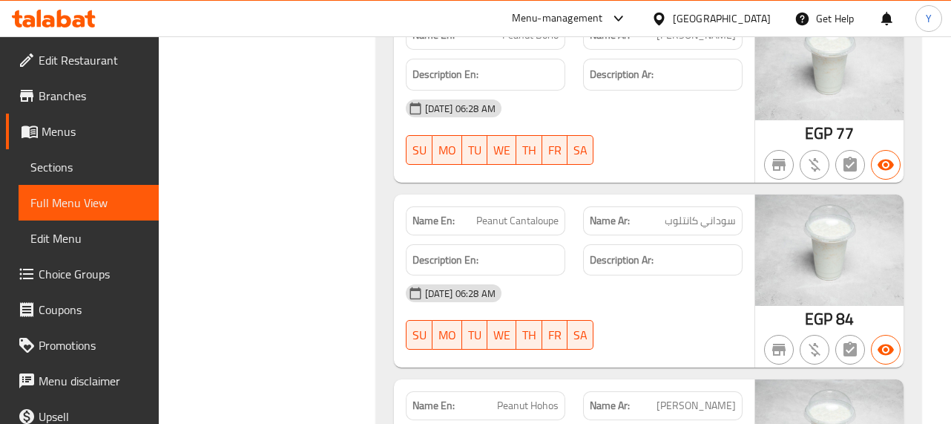
click at [681, 275] on div "29-08-2025 06:28 AM" at bounding box center [574, 293] width 355 height 36
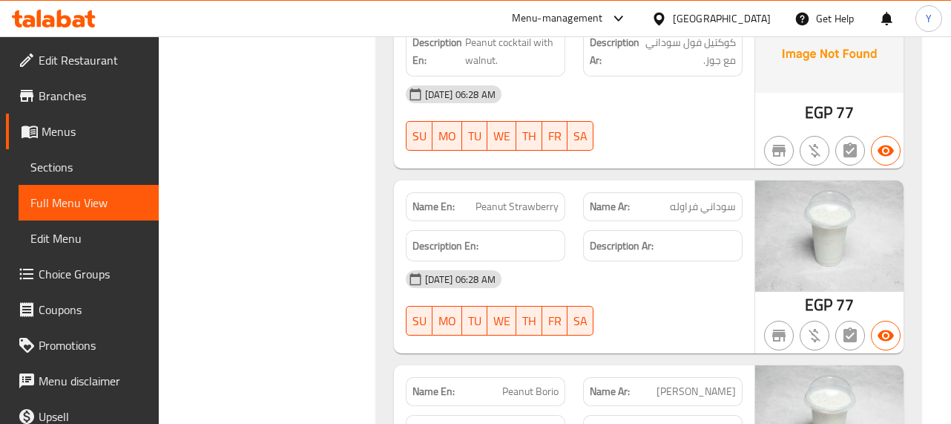
scroll to position [11380, 0]
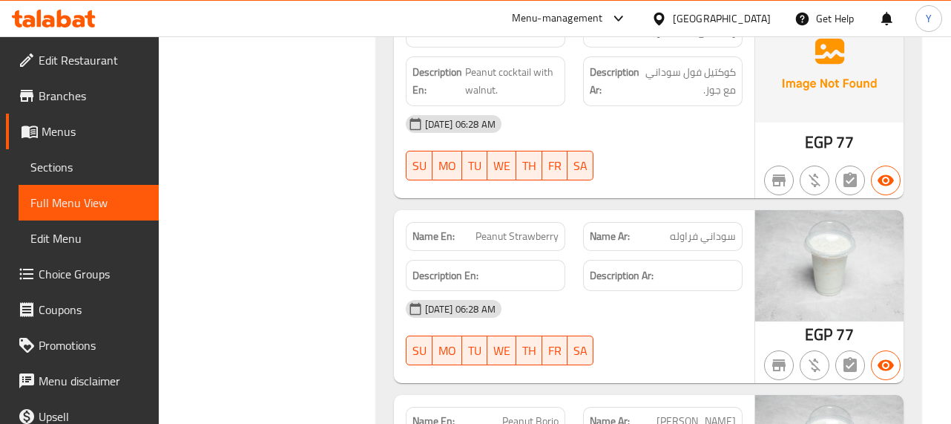
click at [700, 291] on div "29-08-2025 06:28 AM SU MO TU WE TH FR SA" at bounding box center [574, 332] width 355 height 83
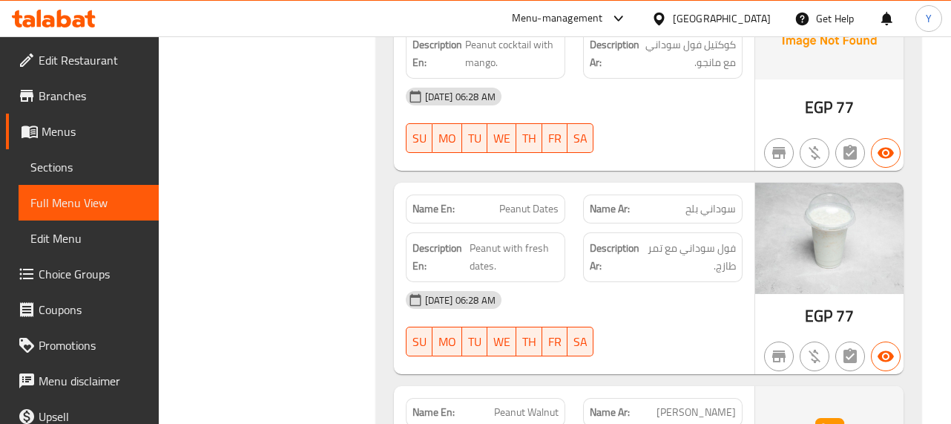
scroll to position [10994, 0]
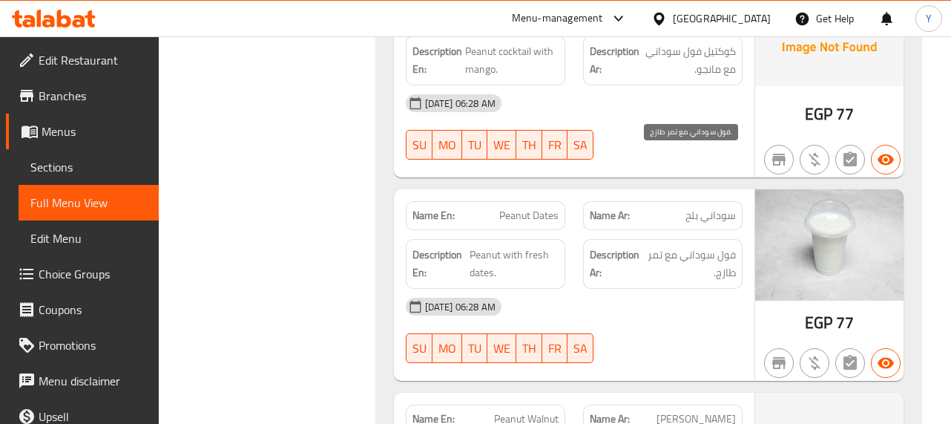
click at [658, 246] on span "فول سوداني مع تمر طازج." at bounding box center [690, 264] width 91 height 36
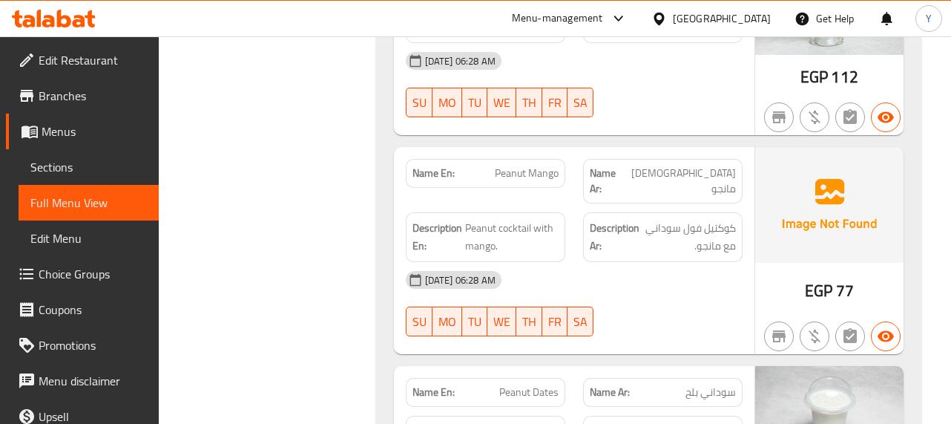
scroll to position [10816, 0]
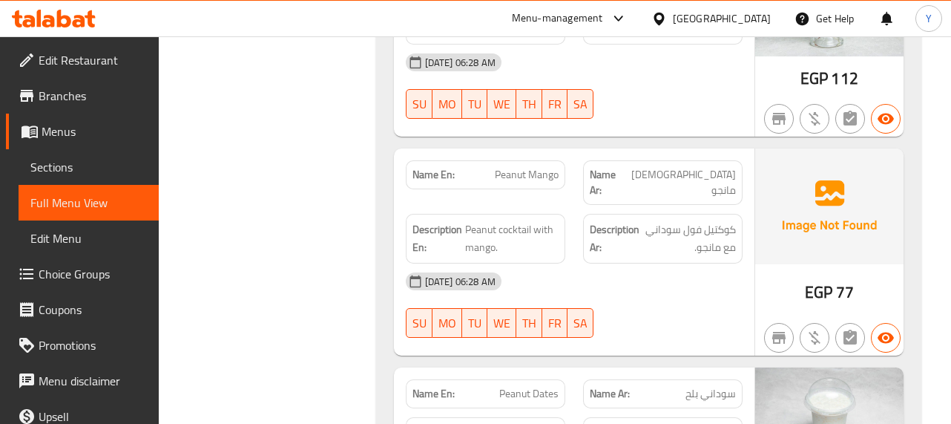
click at [634, 220] on strong "Description Ar:" at bounding box center [615, 238] width 50 height 36
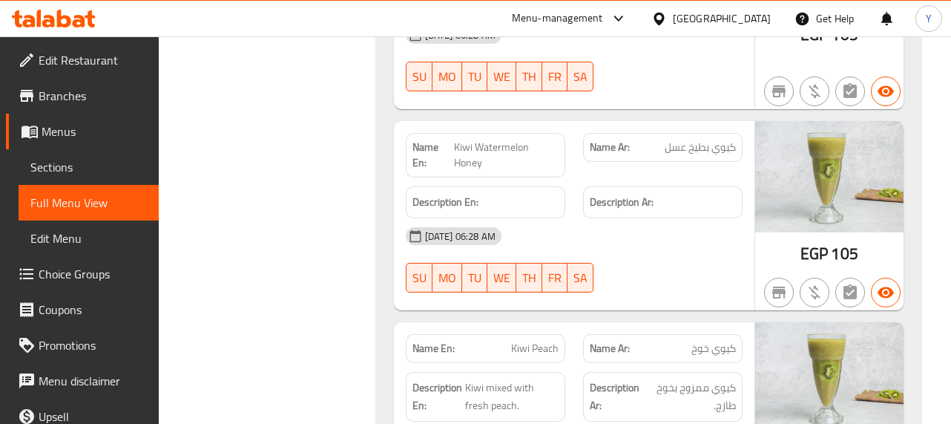
scroll to position [10414, 0]
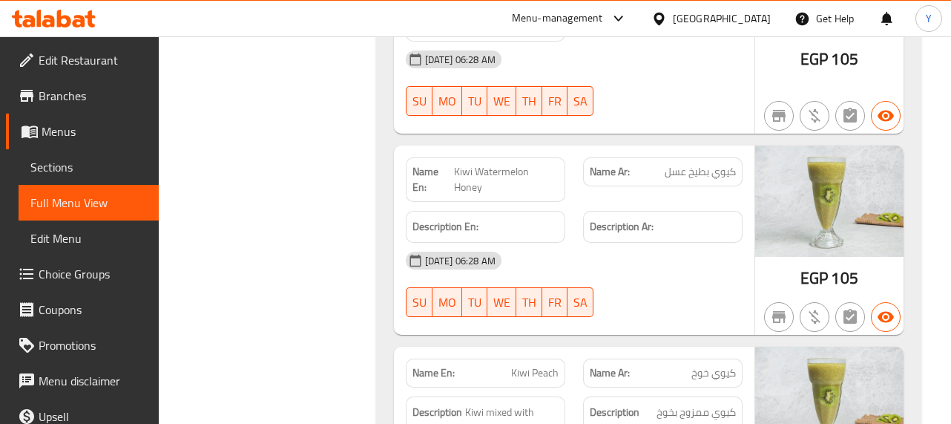
click at [507, 164] on span "Kiwi Watermelon Honey" at bounding box center [506, 179] width 105 height 31
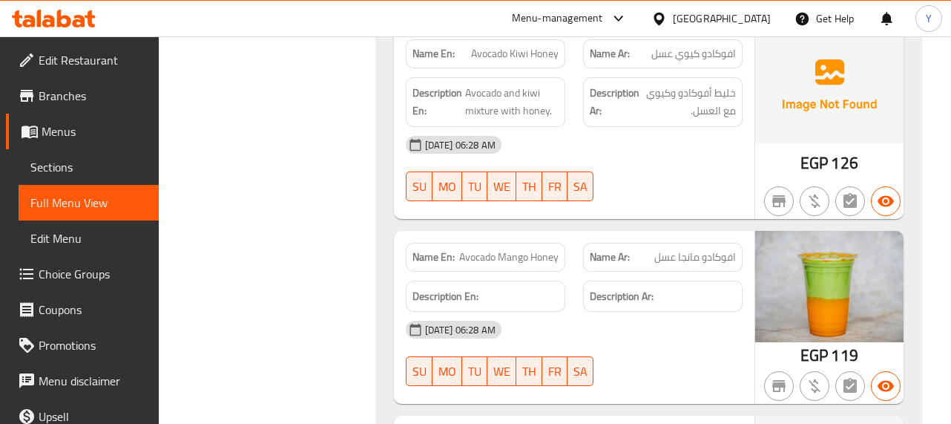
scroll to position [7742, 0]
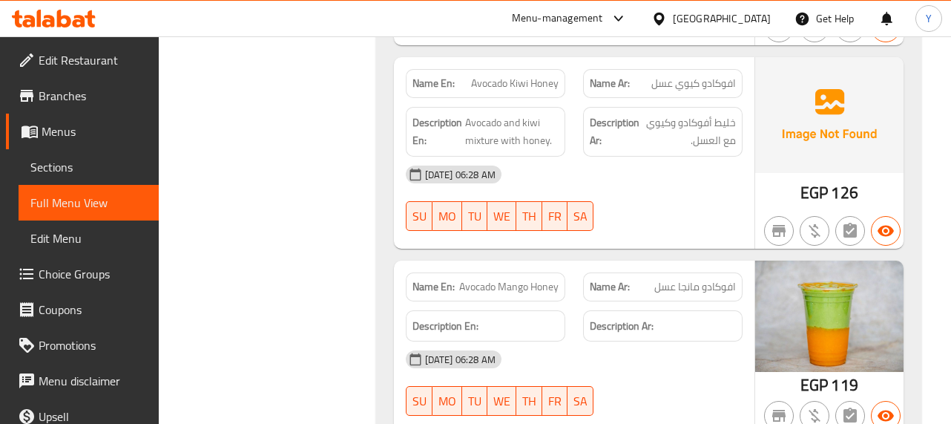
click at [497, 310] on div "Description En:" at bounding box center [486, 326] width 160 height 32
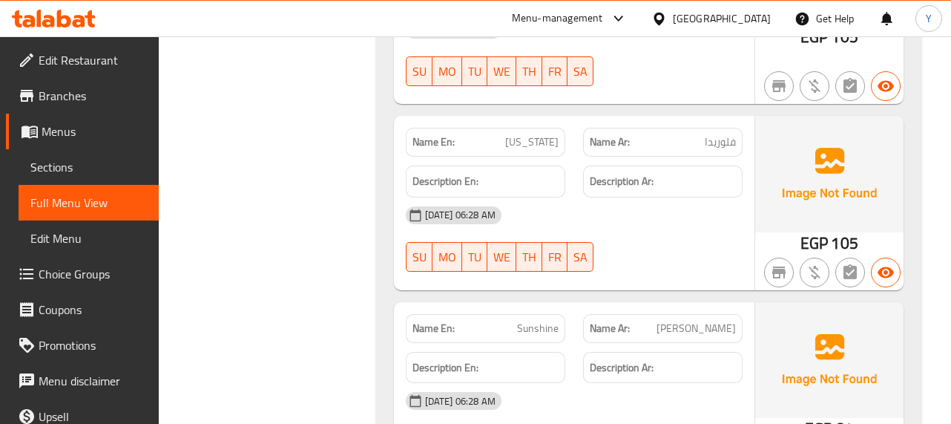
scroll to position [7000, 0]
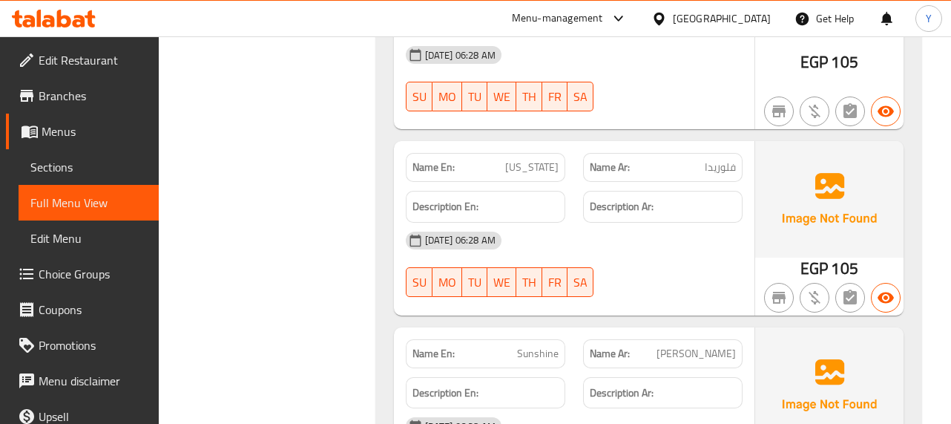
click at [455, 235] on div "Name En: Florida Name Ar: فلوريدا Description En: Description Ar: 29-08-2025 06…" at bounding box center [574, 228] width 361 height 174
click at [692, 243] on div "Name En: Pina Colada Name Ar: بينا كولادا Description En: Tropical drink blend …" at bounding box center [648, 222] width 545 height 617
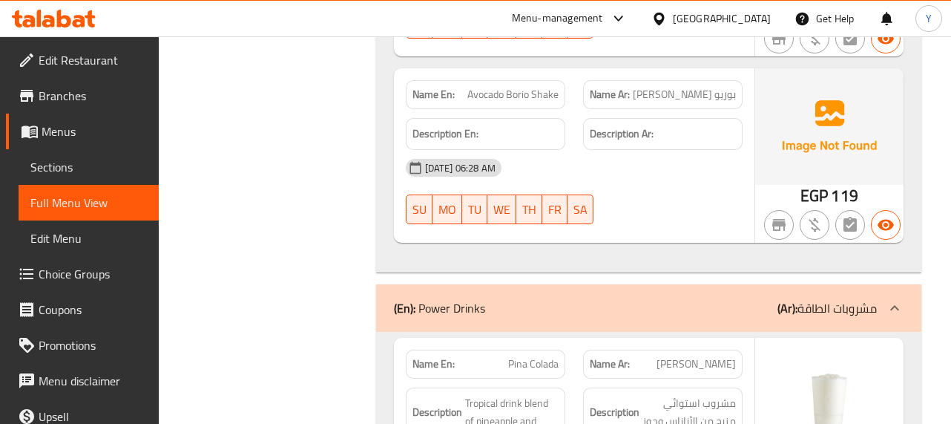
scroll to position [6584, 0]
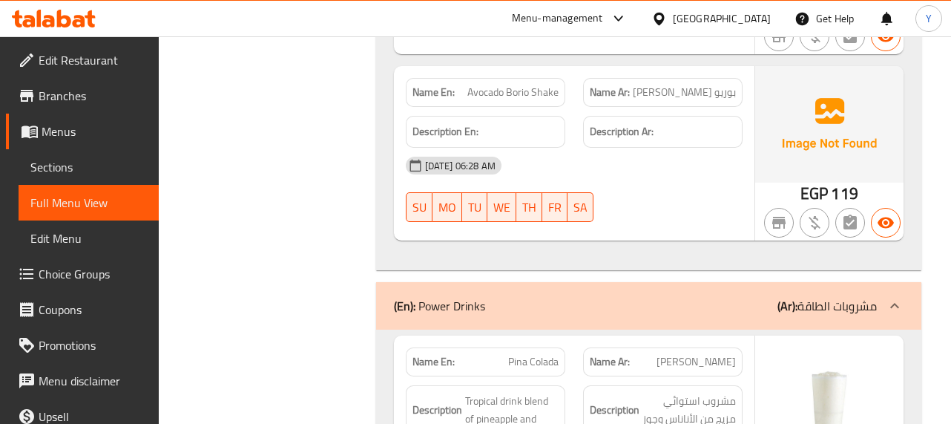
click at [756, 202] on div at bounding box center [830, 223] width 154 height 42
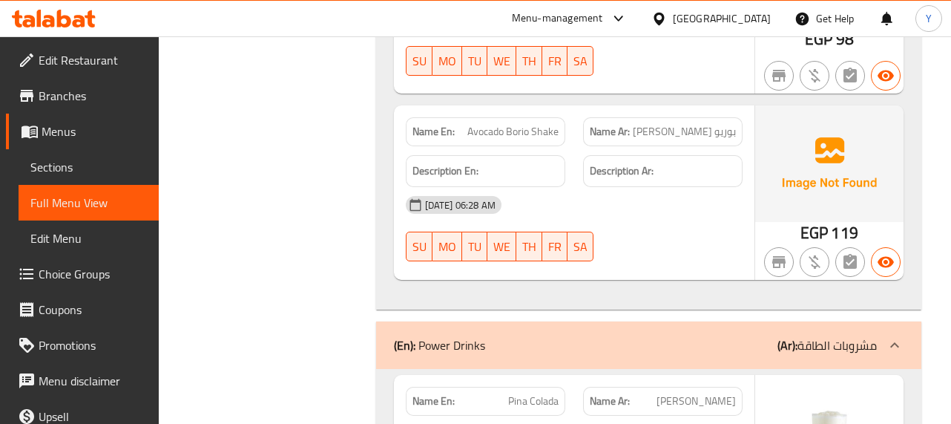
scroll to position [6525, 0]
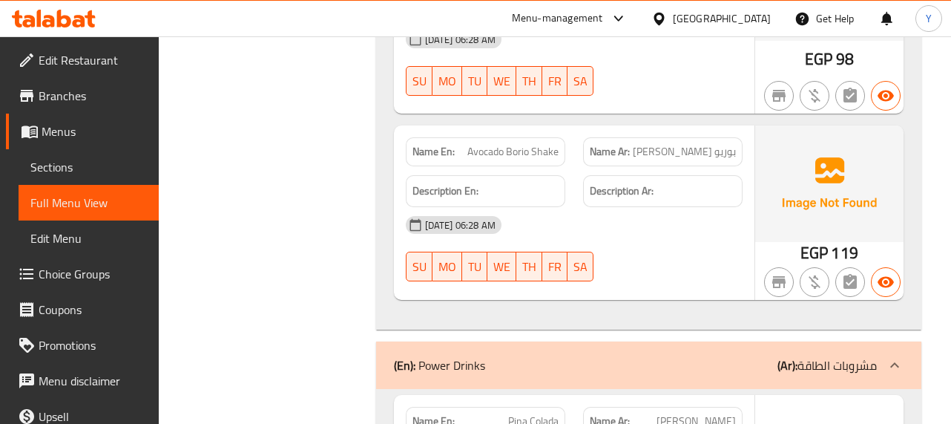
click at [520, 213] on div "Name En: Avocado Borio Shake Name Ar: بوريو شيك افوكادو Description En: Descrip…" at bounding box center [574, 212] width 361 height 174
click at [594, 207] on div "29-08-2025 06:28 AM SU MO TU WE TH FR SA" at bounding box center [574, 248] width 355 height 83
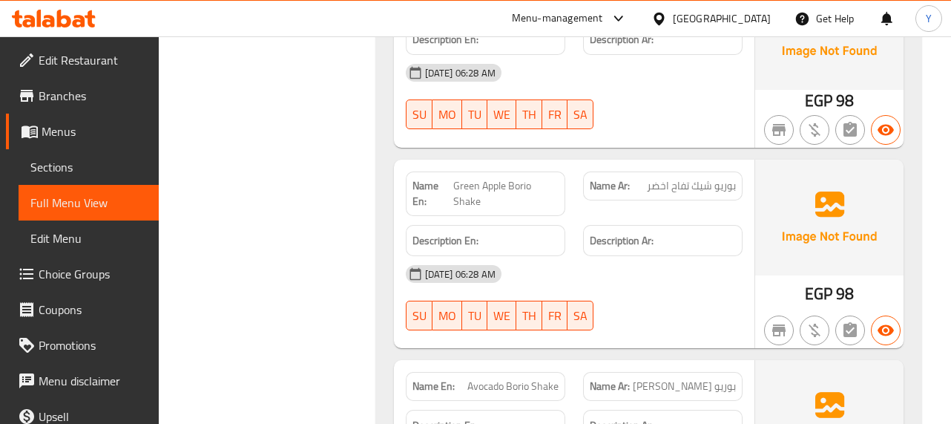
scroll to position [6288, 0]
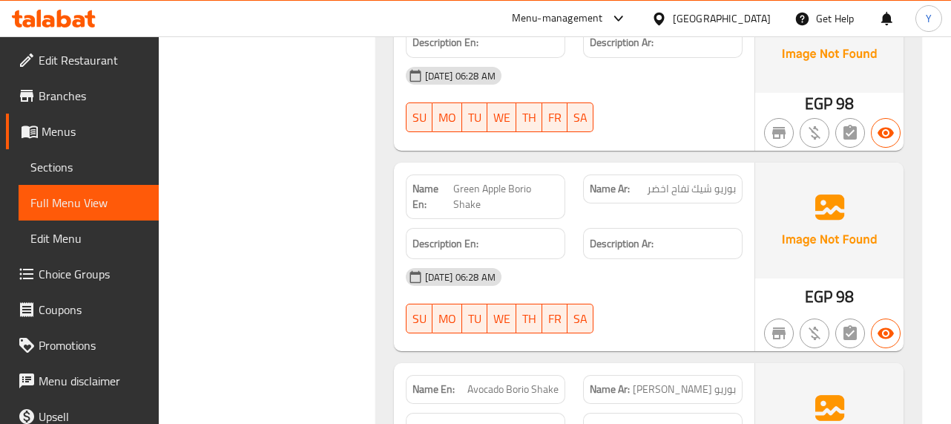
click at [478, 419] on h6 "Description En:" at bounding box center [486, 428] width 146 height 19
click at [456, 228] on div "Description En:" at bounding box center [486, 244] width 160 height 32
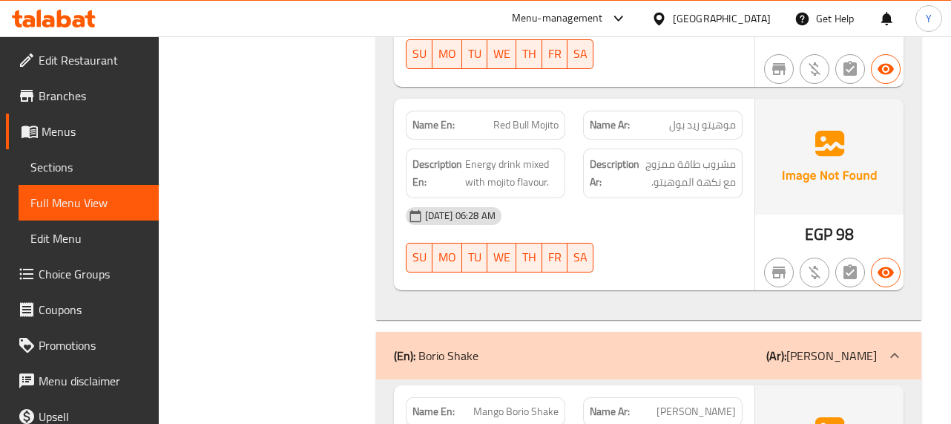
scroll to position [4922, 0]
click at [704, 402] on span "بوريو شيك مانجو" at bounding box center [696, 410] width 79 height 16
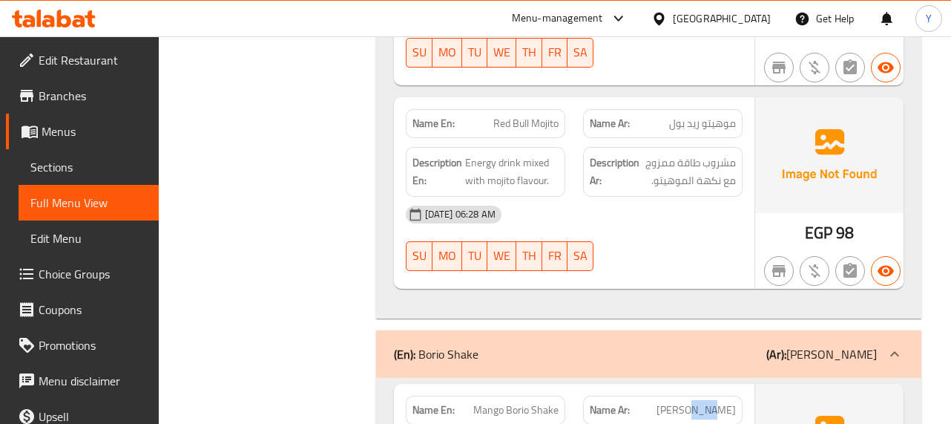
copy span "شيك"
click at [704, 402] on span "بوريو شيك مانجو" at bounding box center [696, 410] width 79 height 16
click at [501, 197] on div "29-08-2025 06:28 AM" at bounding box center [574, 215] width 355 height 36
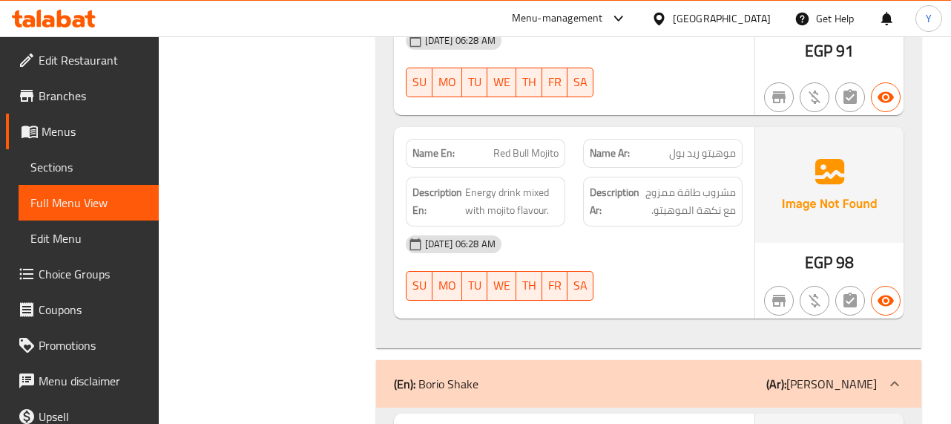
scroll to position [4863, 0]
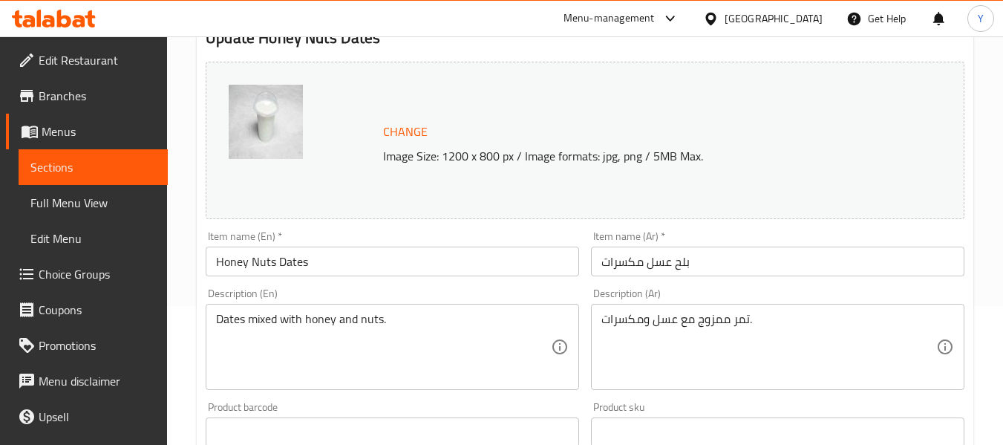
scroll to position [142, 0]
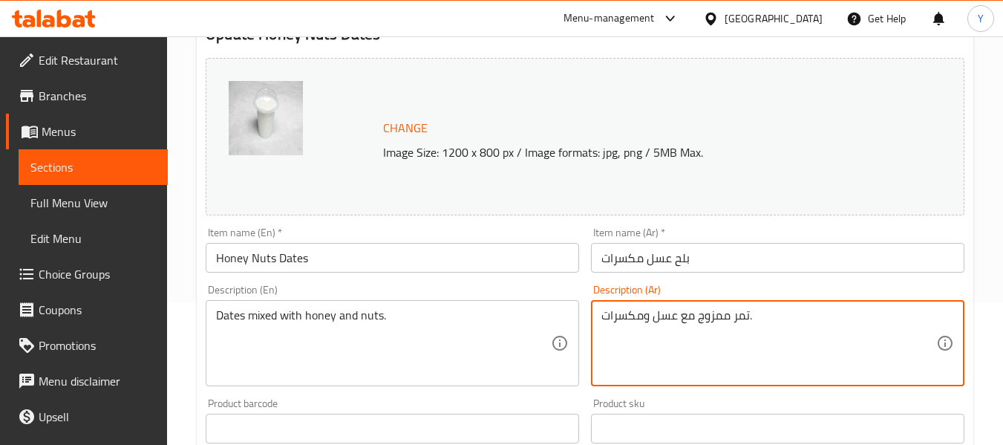
click at [743, 308] on textarea "تمر ممزوج مع عسل ومكسرات." at bounding box center [768, 343] width 335 height 71
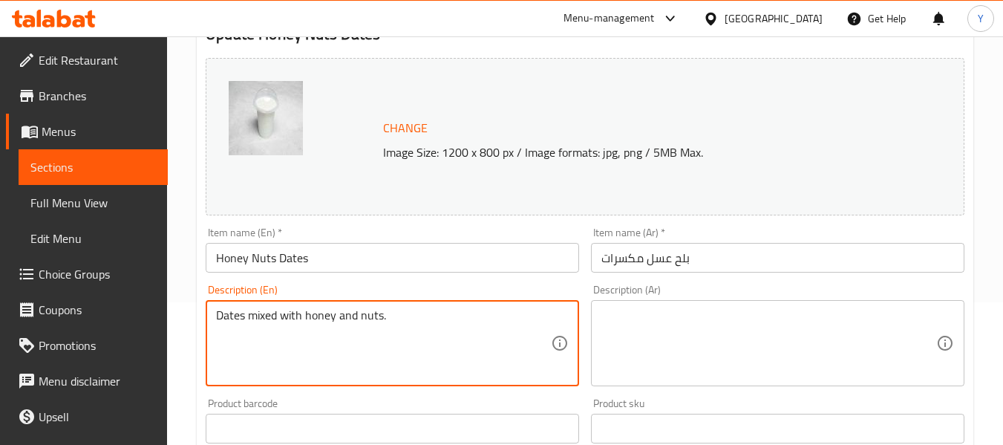
click at [403, 315] on textarea "Dates mixed with honey and nuts." at bounding box center [383, 343] width 335 height 71
click at [424, 246] on input "Honey Nuts Dates" at bounding box center [392, 258] width 373 height 30
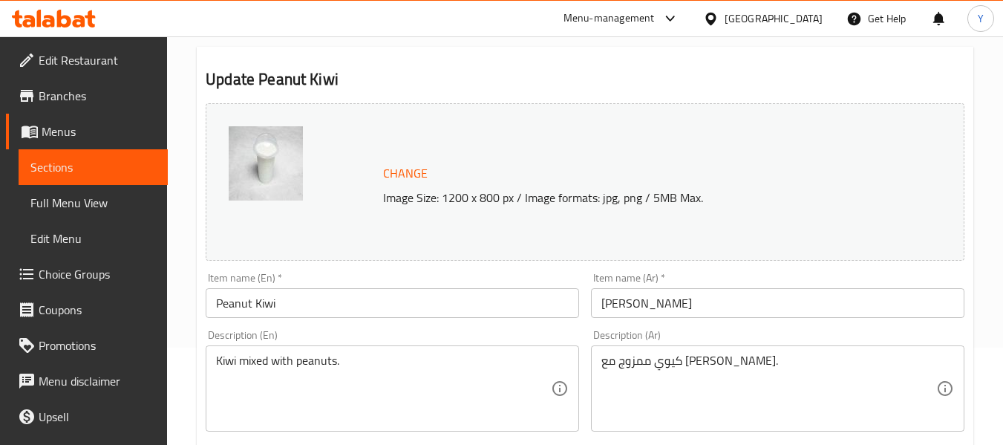
scroll to position [99, 0]
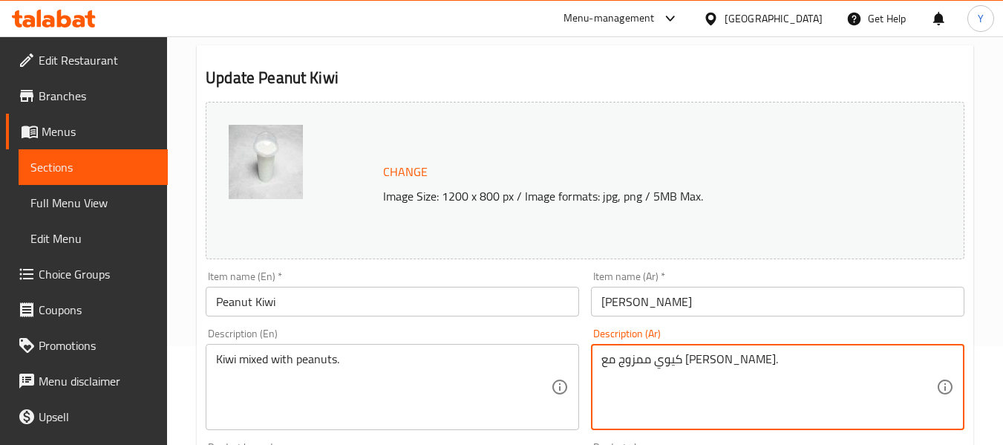
click at [687, 357] on textarea "كيوي ممزوج مع [PERSON_NAME]." at bounding box center [768, 387] width 335 height 71
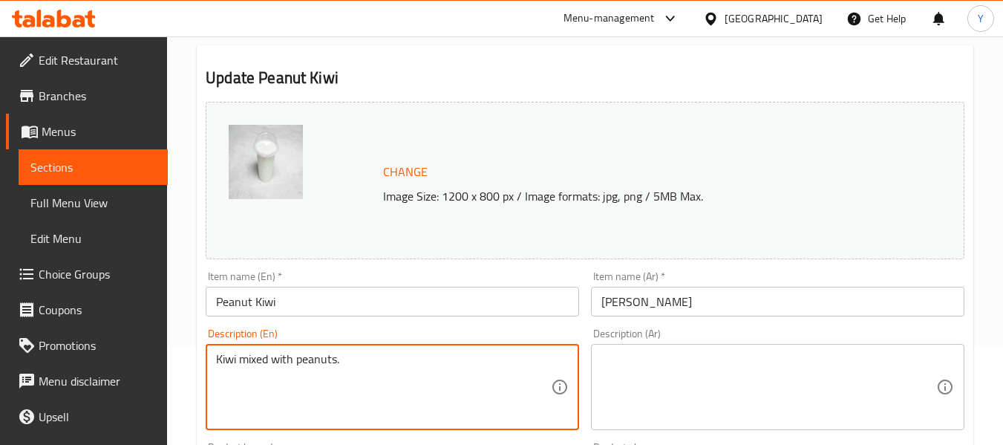
click at [456, 361] on textarea "Kiwi mixed with peanuts." at bounding box center [383, 387] width 335 height 71
click at [495, 290] on input "Peanut Kiwi" at bounding box center [392, 301] width 373 height 30
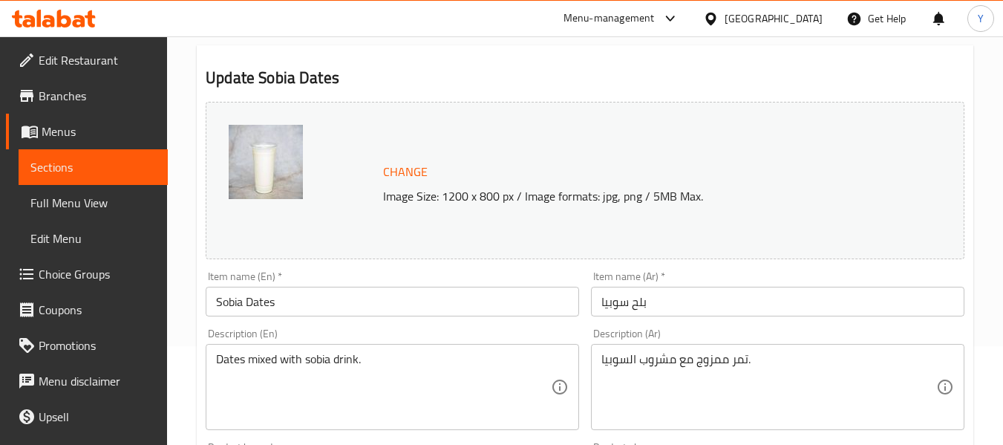
scroll to position [101, 0]
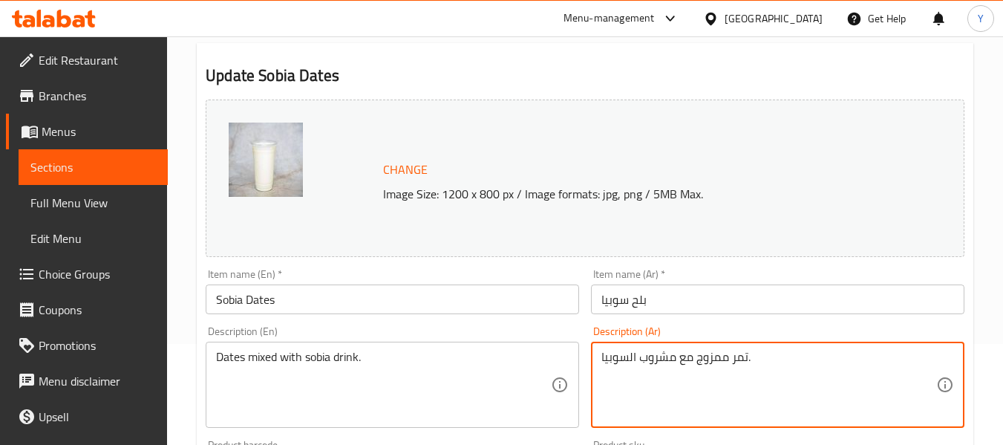
click at [759, 354] on textarea "تمر ممزوج مع مشروب السوبيا." at bounding box center [768, 385] width 335 height 71
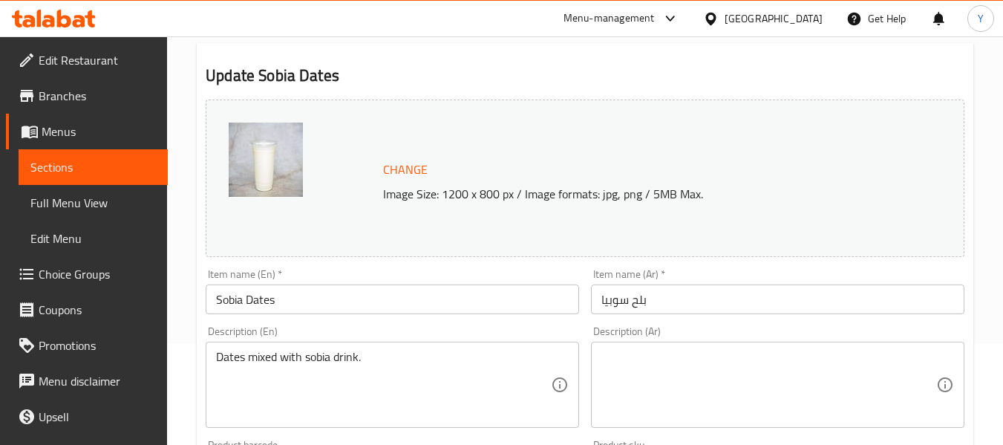
click at [560, 366] on div "Dates mixed with sobia drink. Description (En)" at bounding box center [392, 384] width 373 height 86
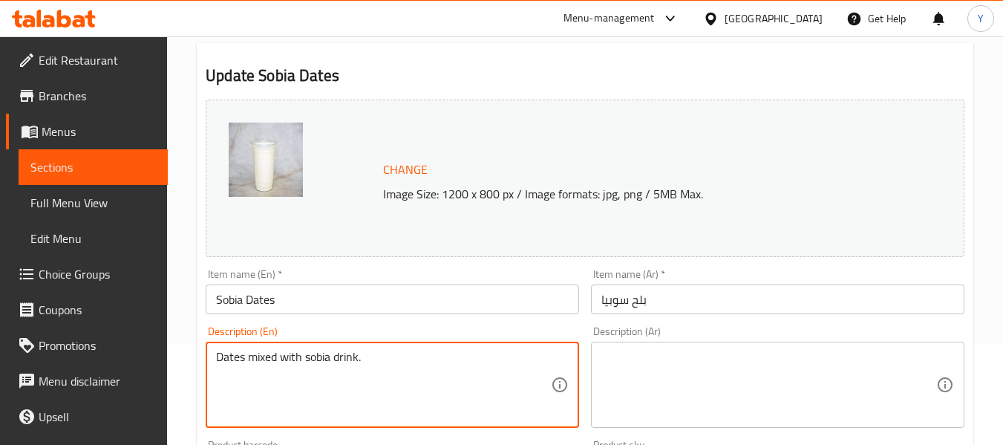
drag, startPoint x: 396, startPoint y: 360, endPoint x: 187, endPoint y: 342, distance: 209.3
click at [187, 342] on div "Home / Restaurants management / Menus / Sections / item / update Mixat section …" at bounding box center [585, 452] width 836 height 1034
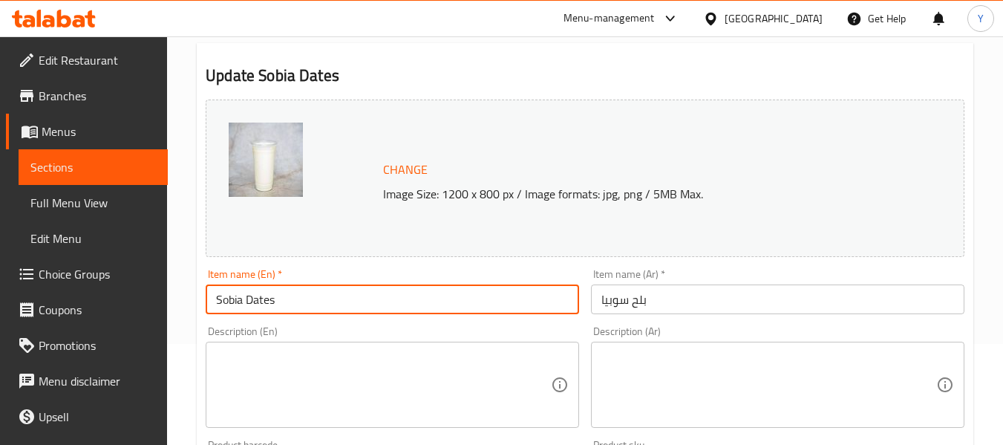
click at [330, 305] on input "Sobia Dates" at bounding box center [392, 299] width 373 height 30
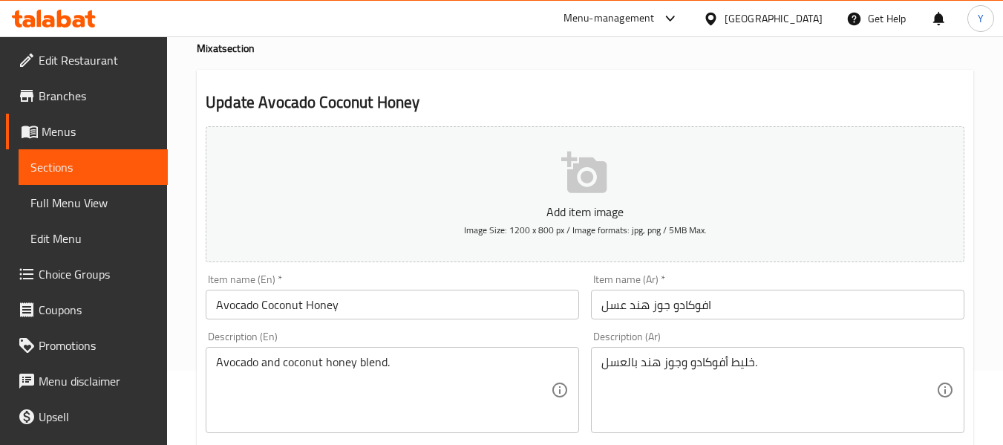
scroll to position [79, 0]
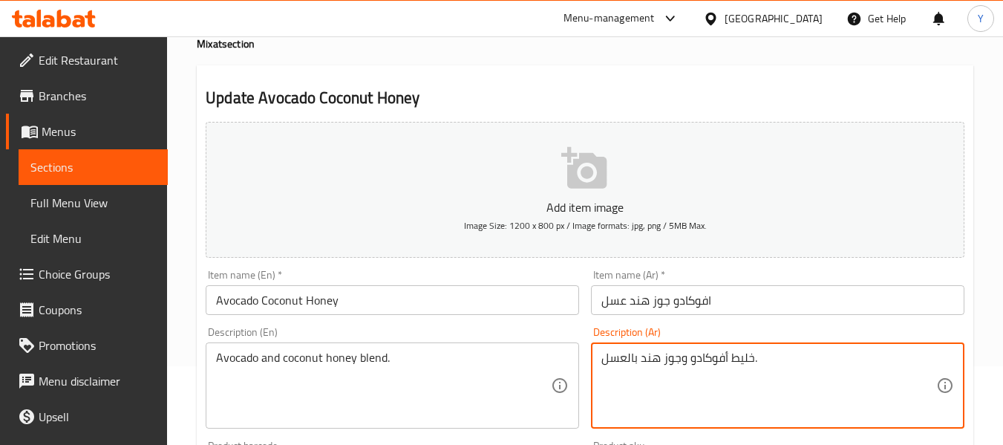
click at [708, 358] on textarea "خليط أفوكادو وجوز هند بالعسل." at bounding box center [768, 385] width 335 height 71
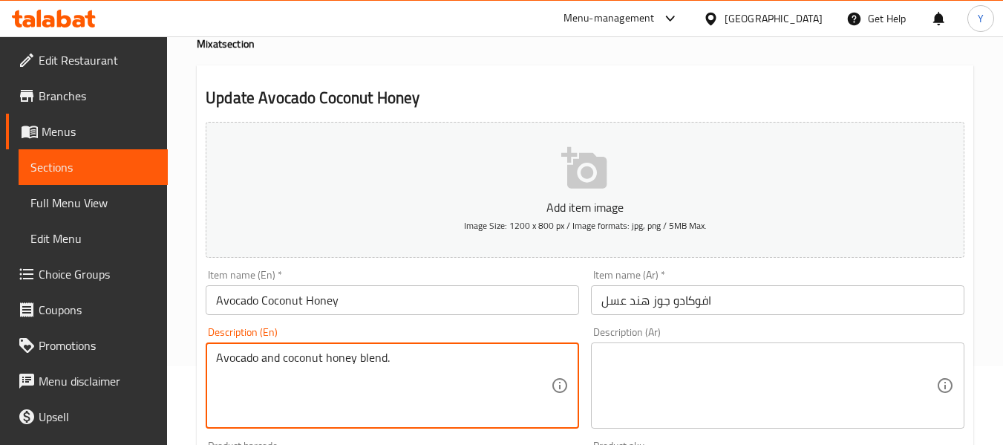
click at [504, 361] on textarea "Avocado and coconut honey blend." at bounding box center [383, 385] width 335 height 71
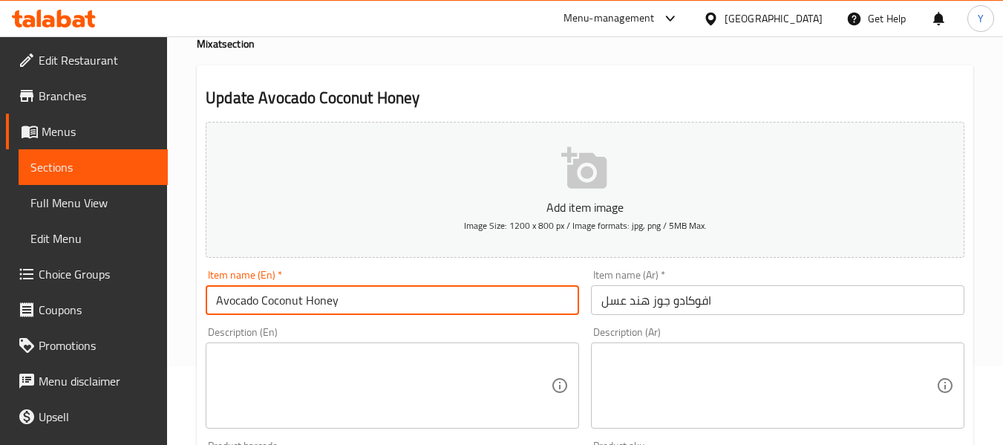
click at [561, 303] on input "Avocado Coconut Honey" at bounding box center [392, 300] width 373 height 30
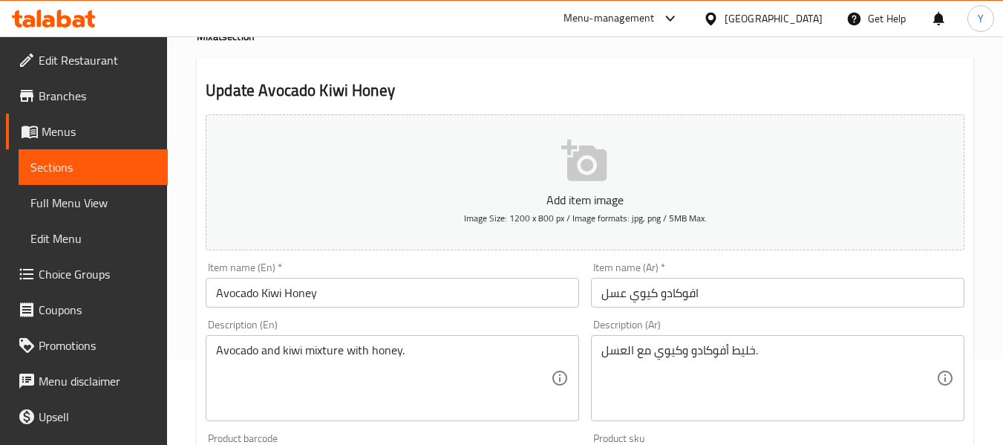
scroll to position [91, 0]
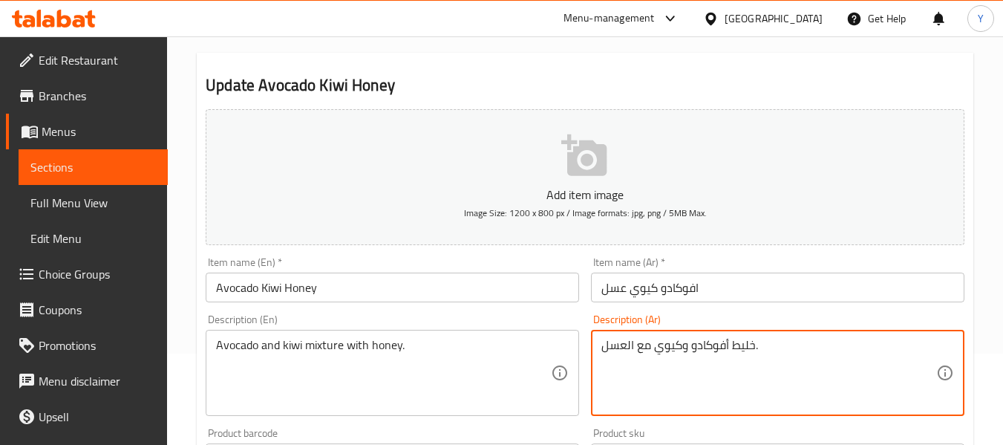
click at [685, 338] on textarea "خليط أفوكادو وكيوي مع العسل." at bounding box center [768, 373] width 335 height 71
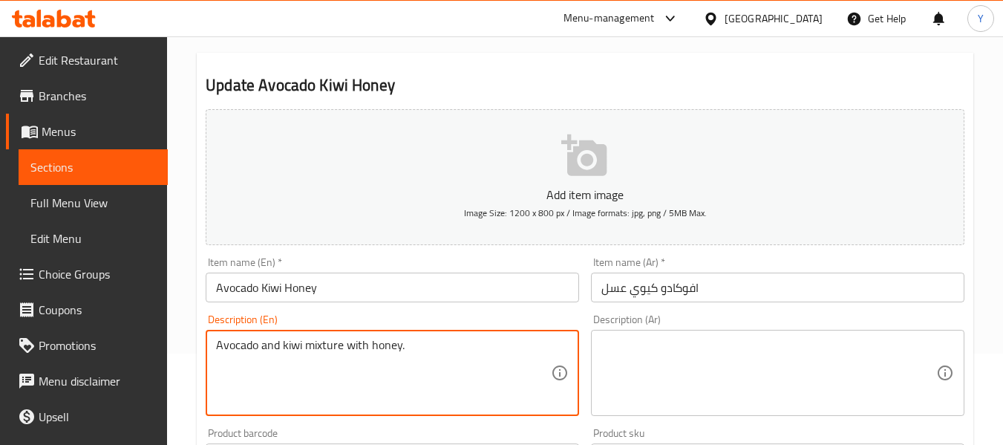
click at [524, 358] on textarea "Avocado and kiwi mixture with honey." at bounding box center [383, 373] width 335 height 71
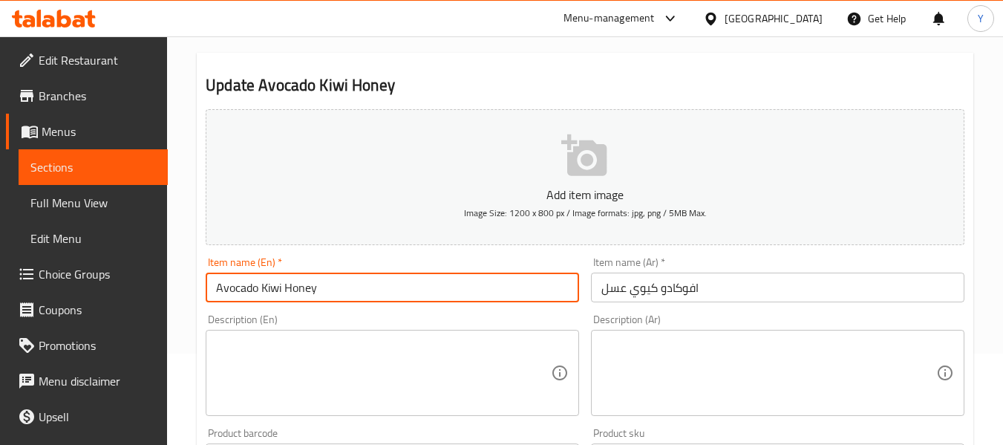
click at [544, 298] on input "Avocado Kiwi Honey" at bounding box center [392, 287] width 373 height 30
